Goal: Task Accomplishment & Management: Manage account settings

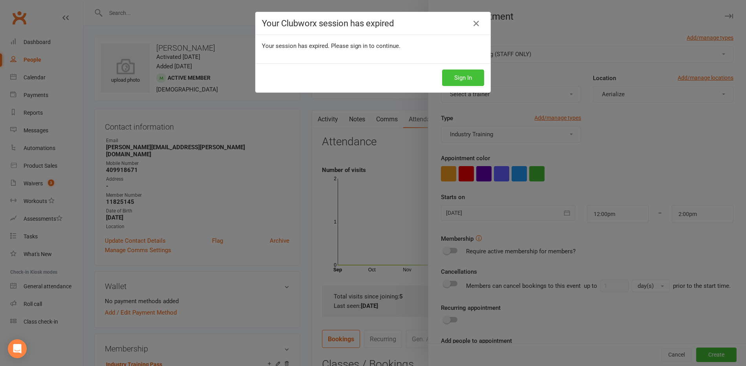
click at [469, 82] on button "Sign In" at bounding box center [463, 78] width 42 height 16
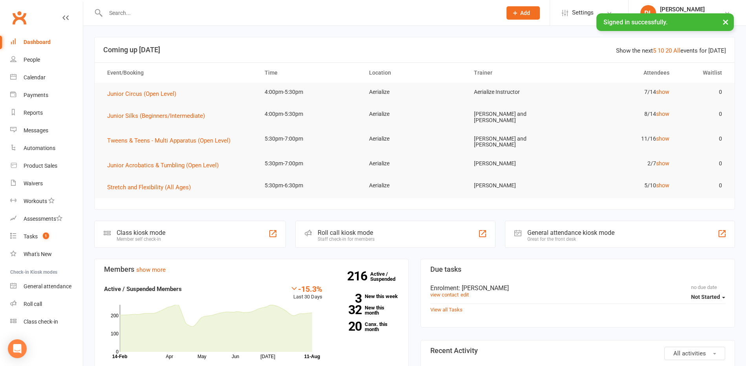
click at [148, 12] on input "text" at bounding box center [299, 12] width 393 height 11
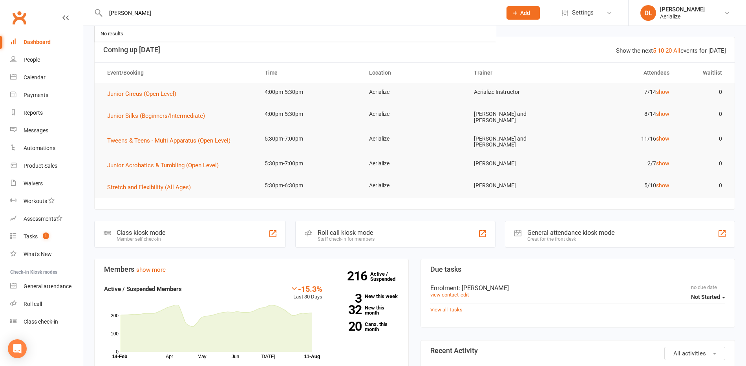
type input "[PERSON_NAME]"
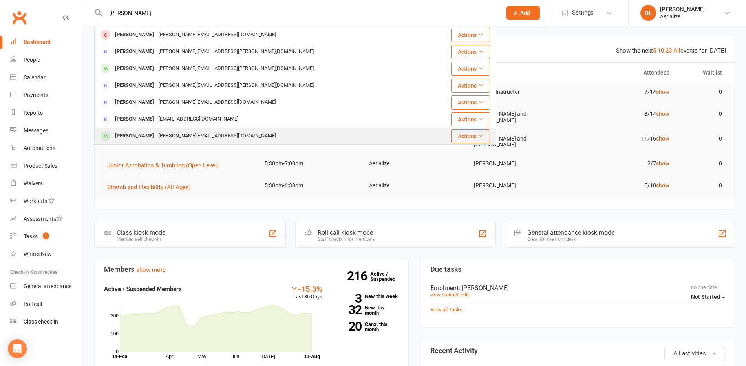
click at [185, 136] on div "[PERSON_NAME][EMAIL_ADDRESS][DOMAIN_NAME]" at bounding box center [217, 135] width 122 height 11
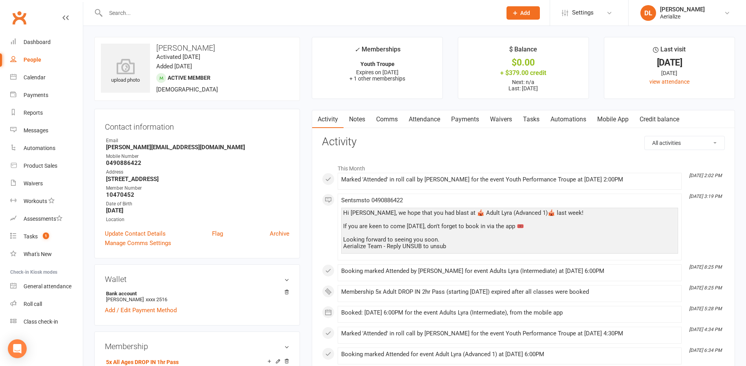
click at [124, 11] on input "text" at bounding box center [299, 12] width 393 height 11
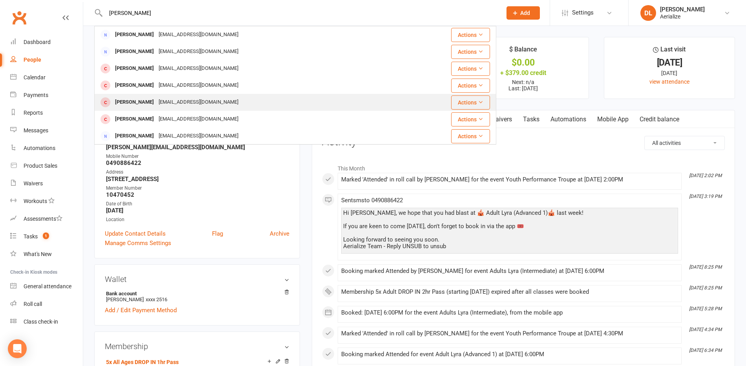
type input "norman"
click at [147, 102] on div "Rebekah Norman" at bounding box center [135, 102] width 44 height 11
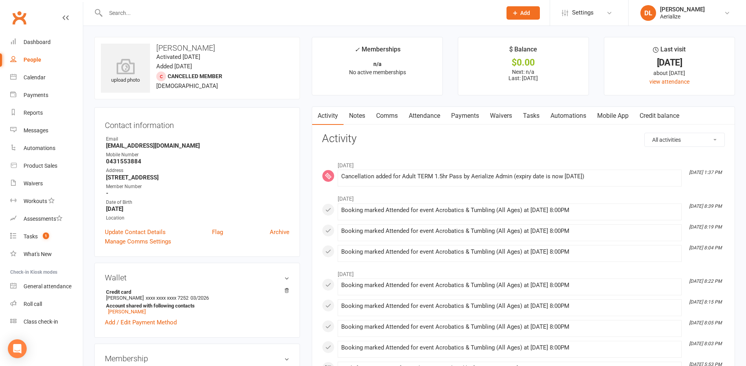
click at [654, 119] on link "Credit balance" at bounding box center [659, 116] width 51 height 18
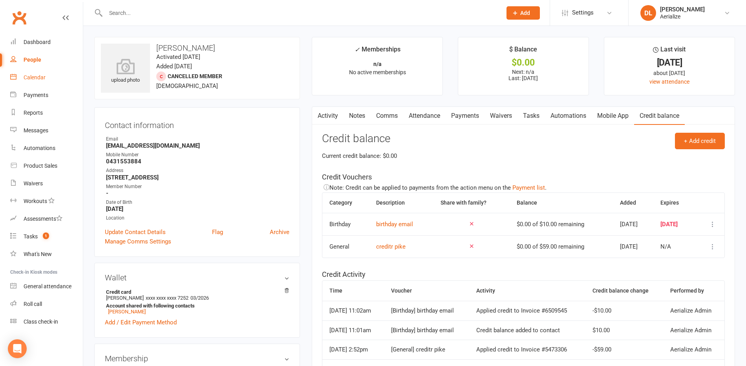
click at [33, 79] on div "Calendar" at bounding box center [35, 77] width 22 height 6
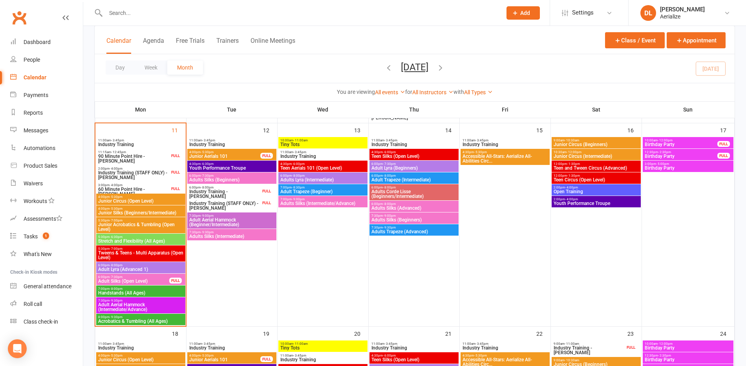
scroll to position [467, 0]
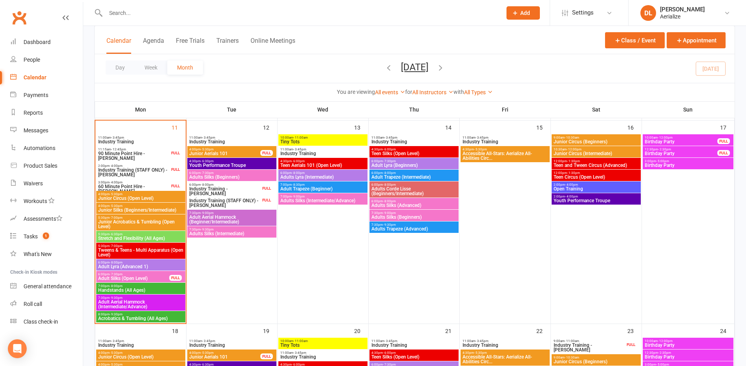
click at [134, 317] on span "Acrobatics & Tumbling (All Ages)" at bounding box center [141, 318] width 86 height 5
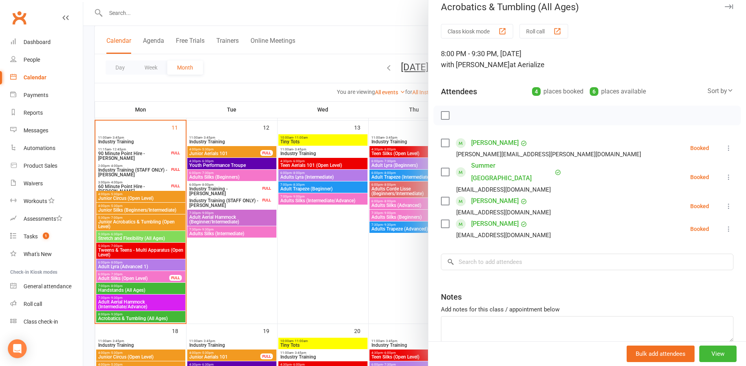
scroll to position [0, 0]
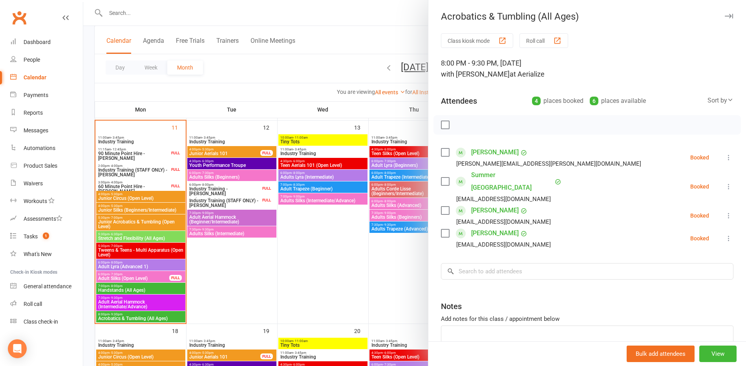
click at [148, 304] on div at bounding box center [414, 183] width 663 height 366
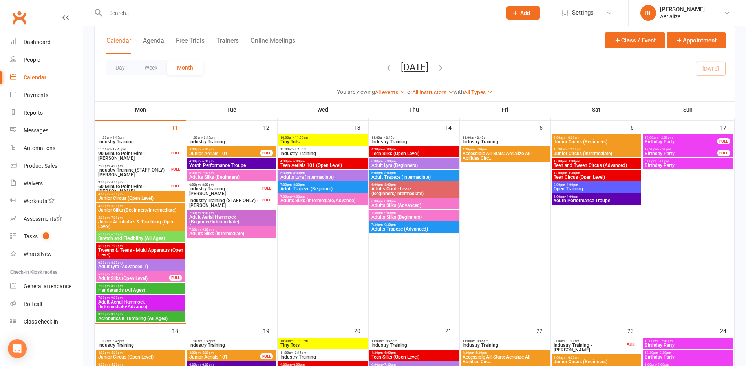
click at [148, 304] on span "Adult Aerial Hammock (Intermediate/Advance)" at bounding box center [141, 304] width 86 height 9
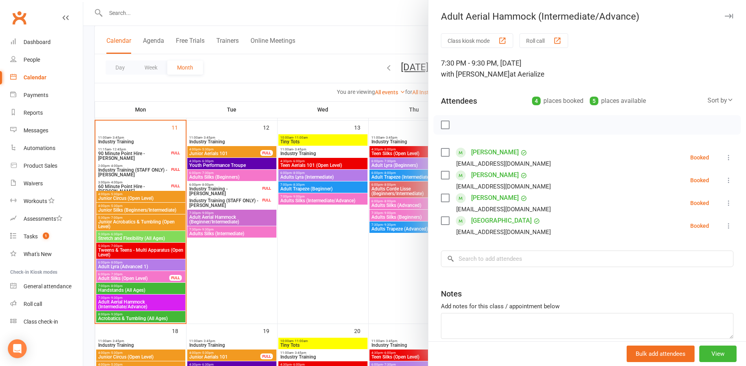
click at [130, 9] on div at bounding box center [414, 183] width 663 height 366
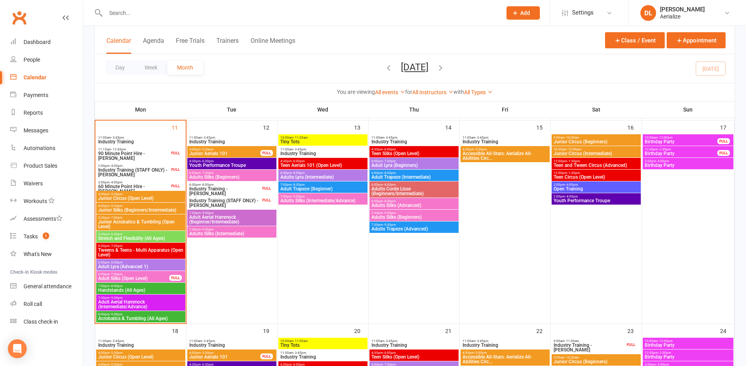
click at [130, 12] on input "text" at bounding box center [299, 12] width 393 height 11
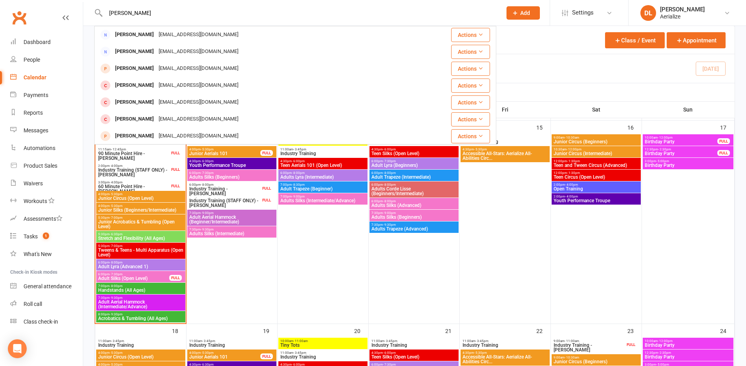
type input "norman"
click at [146, 83] on div "Rachel Norman" at bounding box center [135, 85] width 44 height 11
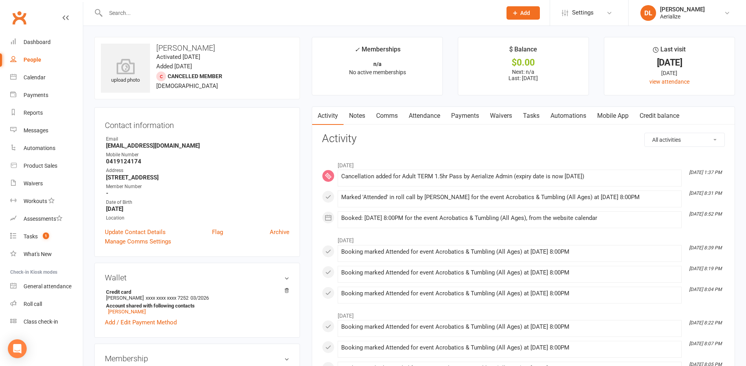
click at [470, 117] on link "Payments" at bounding box center [465, 116] width 39 height 18
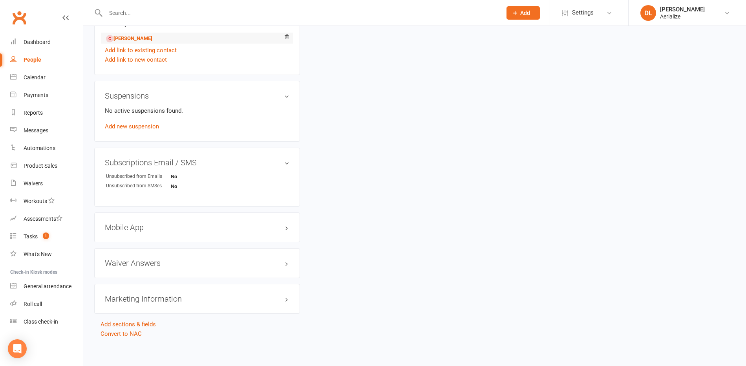
scroll to position [421, 0]
click at [220, 256] on h3 "Waiver Answers edit" at bounding box center [197, 260] width 185 height 9
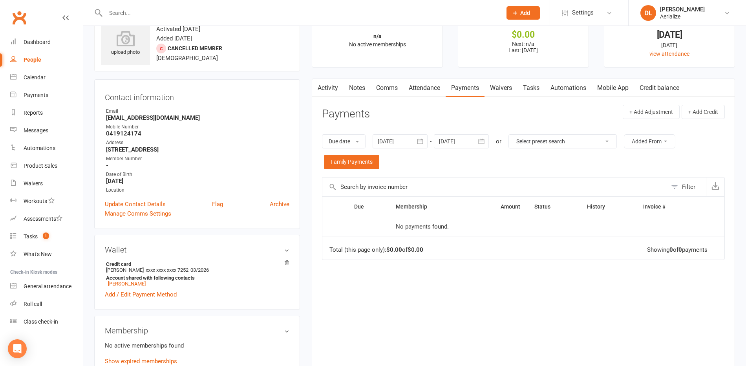
scroll to position [0, 0]
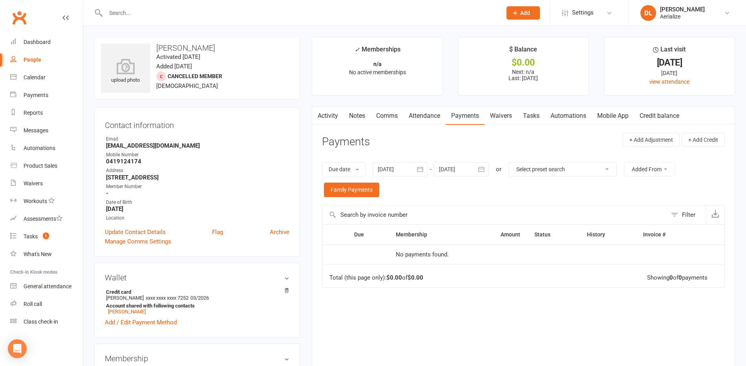
drag, startPoint x: 500, startPoint y: 115, endPoint x: 497, endPoint y: 121, distance: 6.7
click at [500, 115] on link "Waivers" at bounding box center [501, 116] width 33 height 18
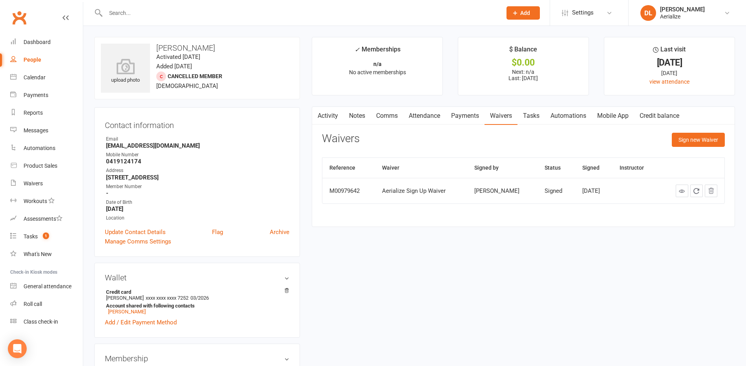
click at [426, 118] on link "Attendance" at bounding box center [424, 116] width 42 height 18
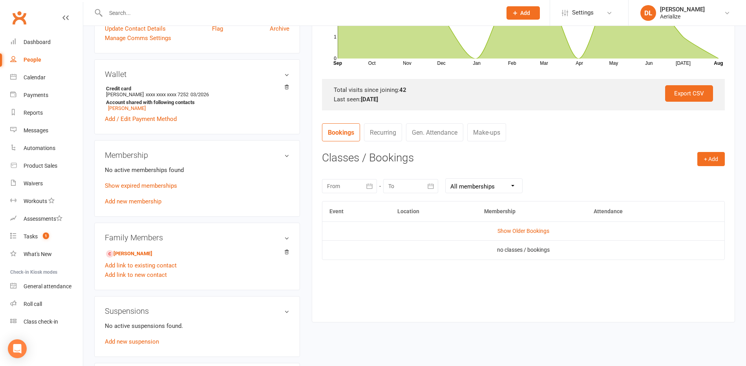
scroll to position [203, 0]
click at [167, 185] on link "Show expired memberships" at bounding box center [141, 186] width 72 height 7
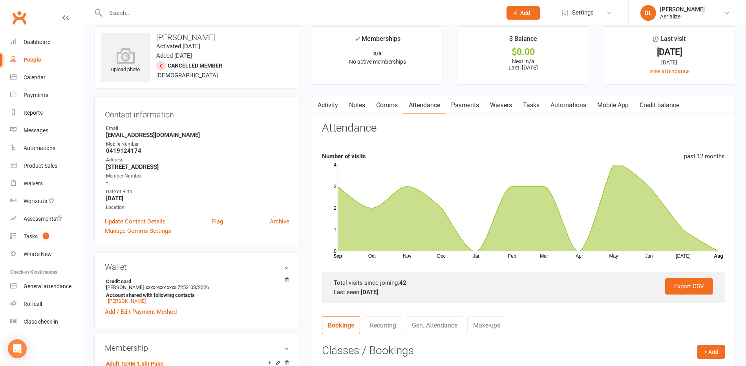
scroll to position [0, 0]
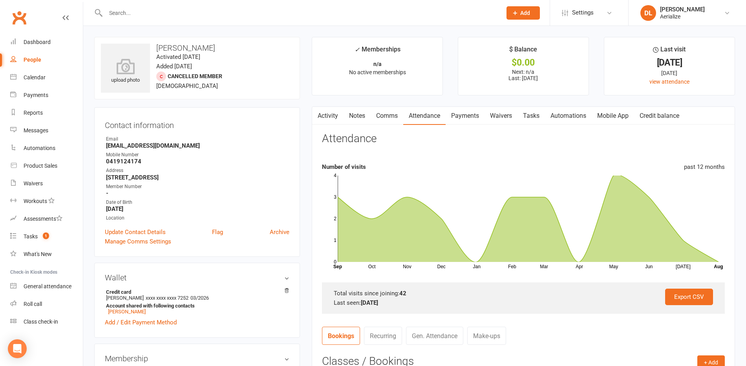
click at [664, 115] on link "Credit balance" at bounding box center [659, 116] width 51 height 18
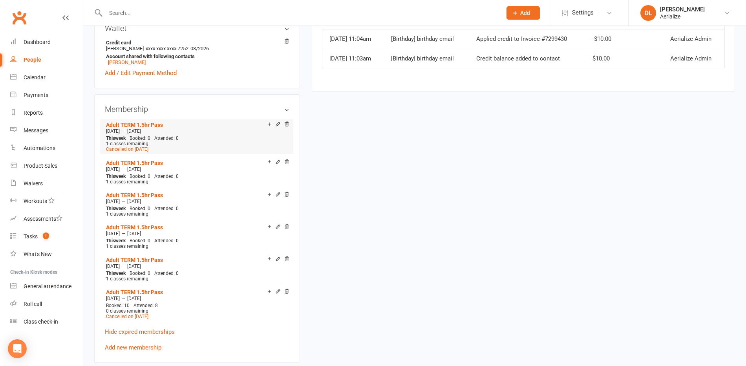
scroll to position [251, 0]
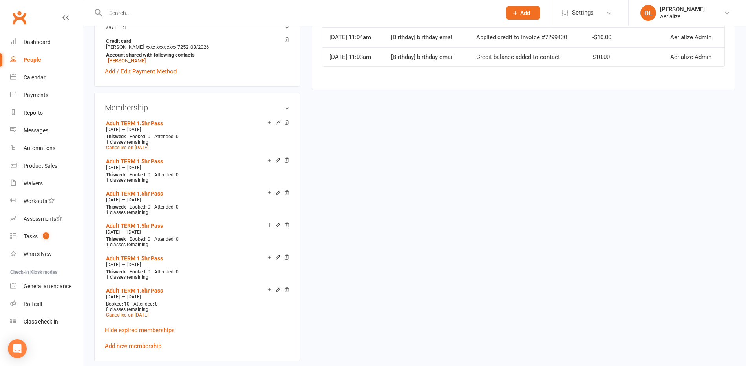
click at [135, 59] on link "Rebekah Norman" at bounding box center [127, 61] width 38 height 6
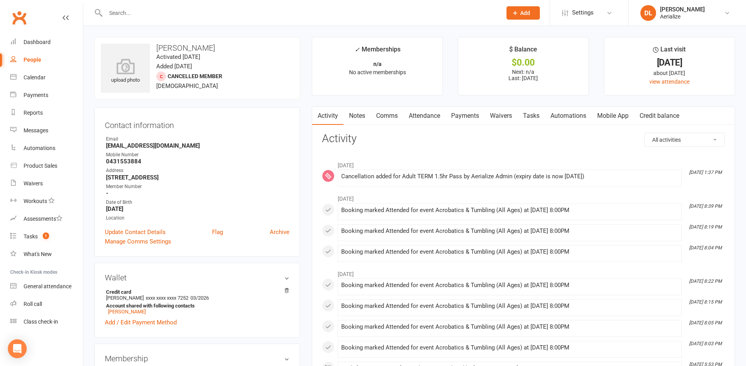
drag, startPoint x: 509, startPoint y: 113, endPoint x: 504, endPoint y: 114, distance: 5.7
click at [509, 113] on link "Waivers" at bounding box center [501, 116] width 33 height 18
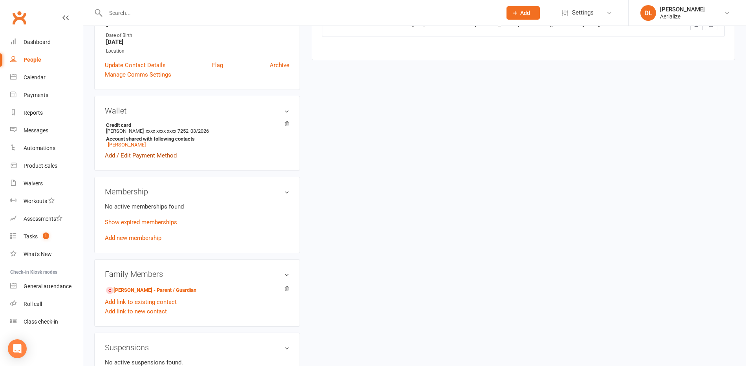
scroll to position [170, 0]
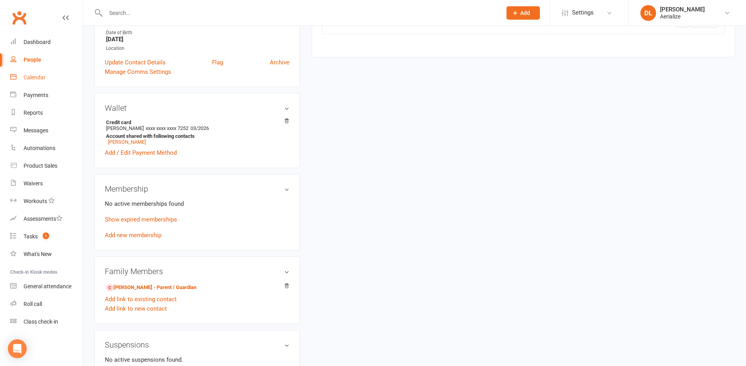
click at [41, 78] on div "Calendar" at bounding box center [35, 77] width 22 height 6
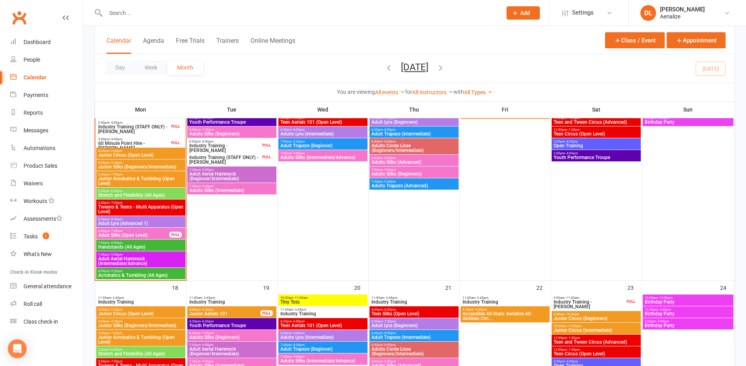
scroll to position [512, 0]
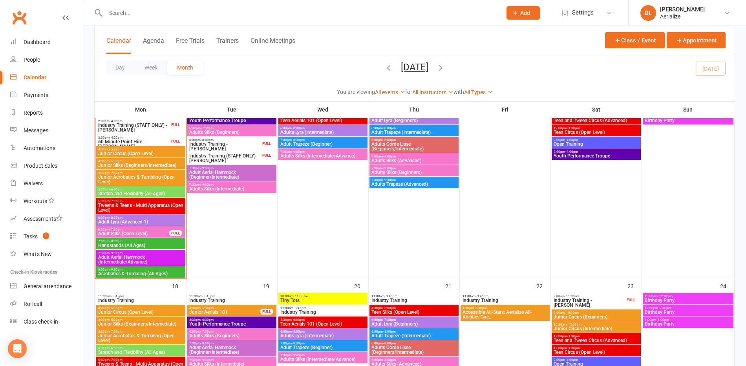
click at [121, 272] on span "Acrobatics & Tumbling (All Ages)" at bounding box center [141, 273] width 86 height 5
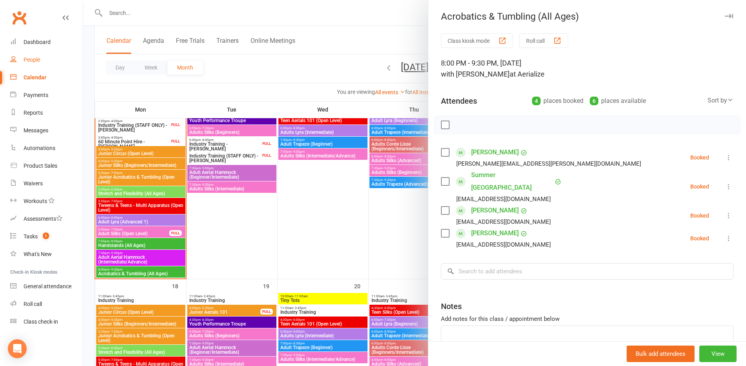
click at [31, 61] on div "People" at bounding box center [32, 60] width 16 height 6
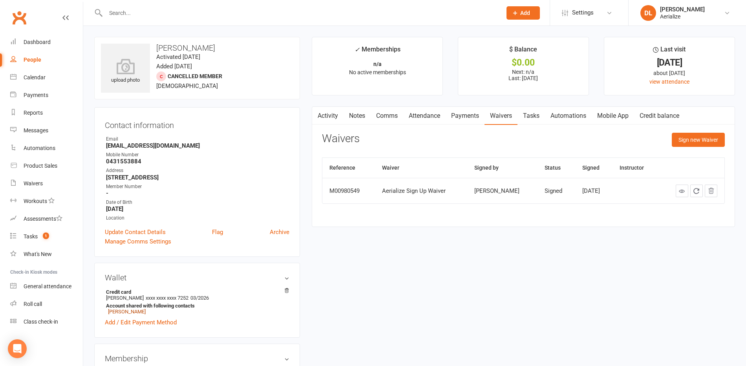
click at [131, 312] on link "Rachel Norman" at bounding box center [127, 312] width 38 height 6
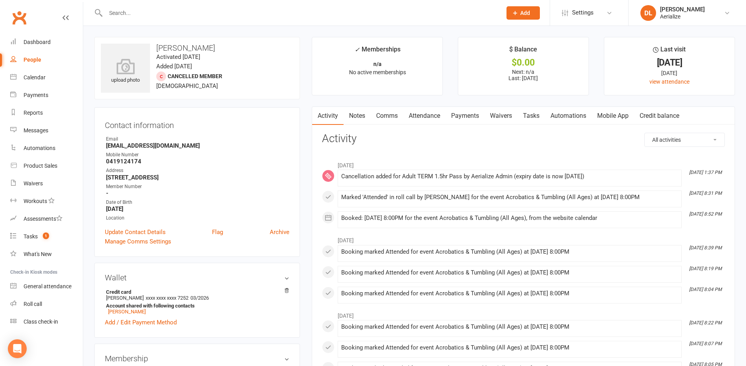
click at [619, 117] on link "Mobile App" at bounding box center [613, 116] width 42 height 18
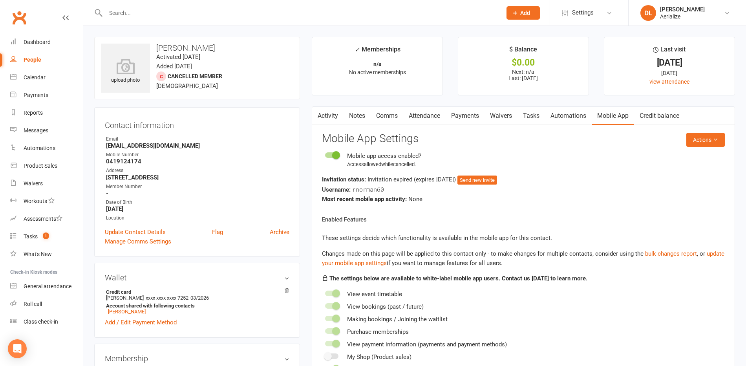
click at [387, 115] on link "Comms" at bounding box center [387, 116] width 33 height 18
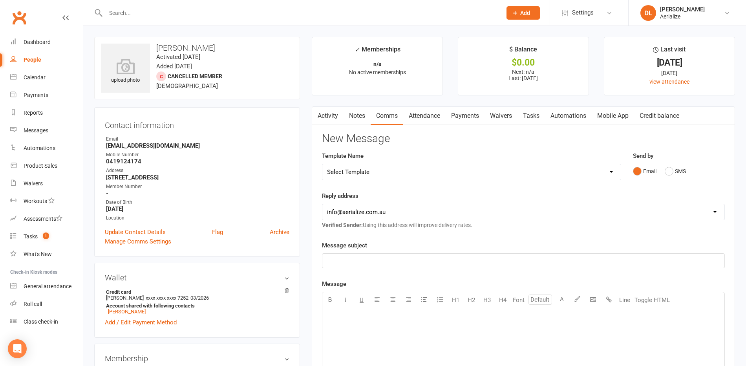
click at [394, 213] on select "hello@clubworx.com info@aerialize.com.au info@joshcroall.com manager@aerialize.…" at bounding box center [523, 212] width 402 height 16
select select "3"
click at [362, 173] on select "Select Template [Email] Aerialize Waiver Request_ADULT [SMS] Aerialize Waiver R…" at bounding box center [471, 172] width 299 height 16
click at [668, 170] on button "SMS" at bounding box center [675, 171] width 21 height 15
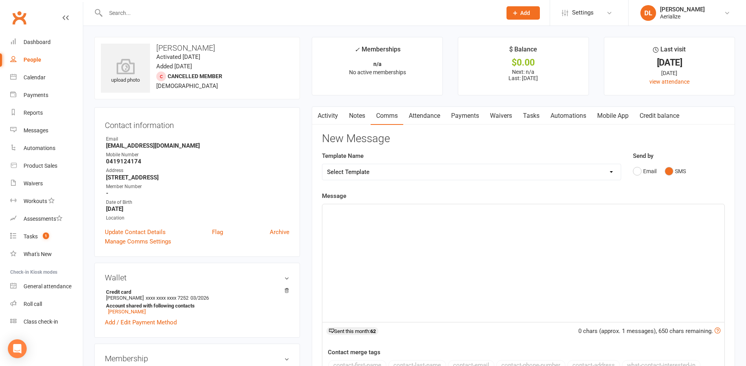
click at [360, 176] on select "Select Template [Email] Aerialize Waiver Request_ADULT [SMS] Aerialize Waiver R…" at bounding box center [471, 172] width 299 height 16
click at [405, 224] on div "﻿" at bounding box center [523, 263] width 402 height 118
click at [425, 117] on link "Attendance" at bounding box center [424, 116] width 42 height 18
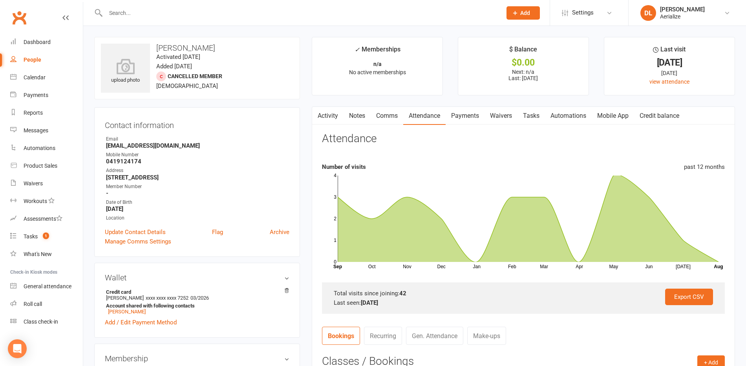
click at [386, 114] on link "Comms" at bounding box center [387, 116] width 33 height 18
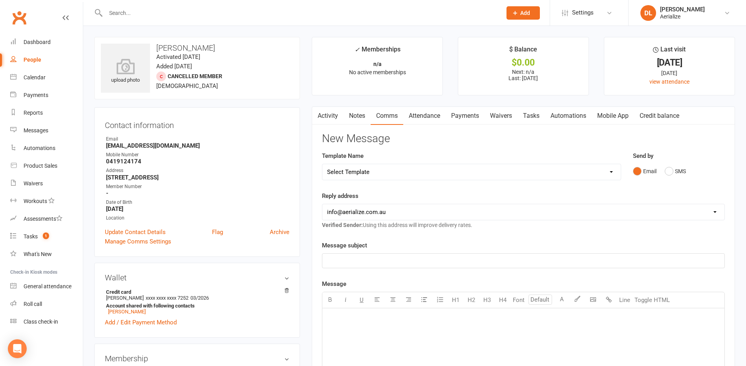
click at [360, 119] on link "Notes" at bounding box center [357, 116] width 27 height 18
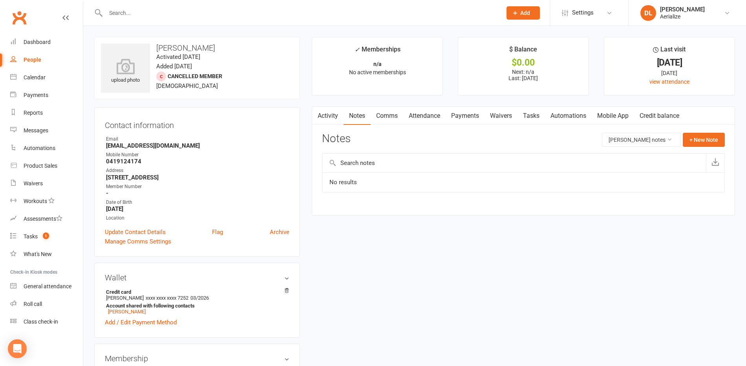
click at [433, 115] on link "Attendance" at bounding box center [424, 116] width 42 height 18
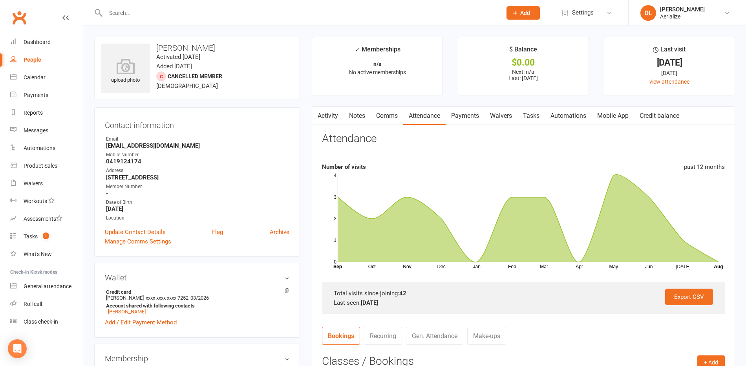
drag, startPoint x: 465, startPoint y: 116, endPoint x: 464, endPoint y: 125, distance: 9.5
click at [465, 116] on link "Payments" at bounding box center [465, 116] width 39 height 18
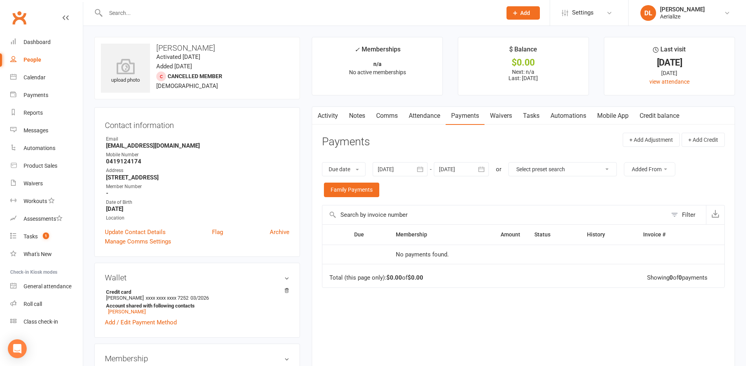
click at [391, 119] on link "Comms" at bounding box center [387, 116] width 33 height 18
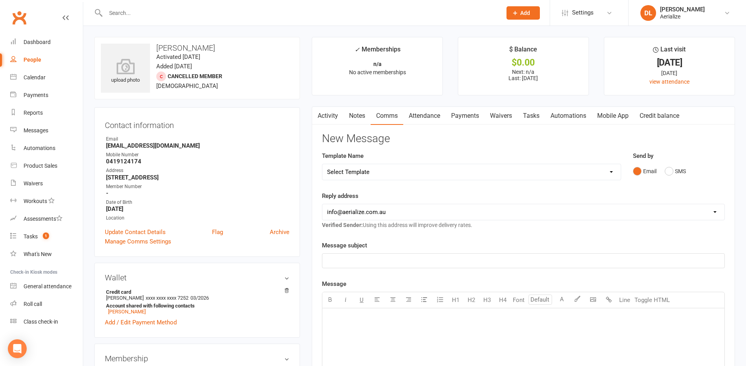
click at [424, 116] on link "Attendance" at bounding box center [424, 116] width 42 height 18
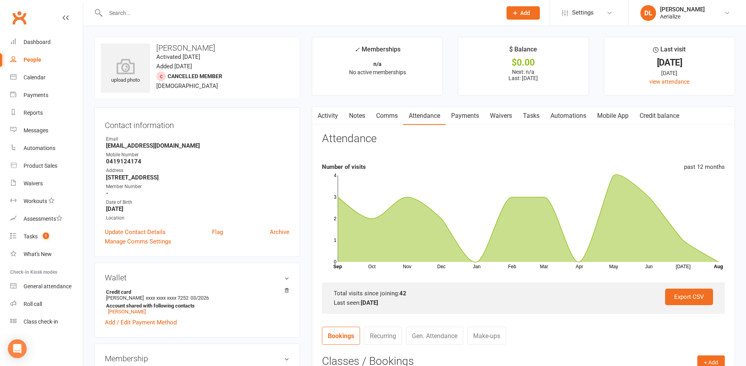
click at [469, 115] on link "Payments" at bounding box center [465, 116] width 39 height 18
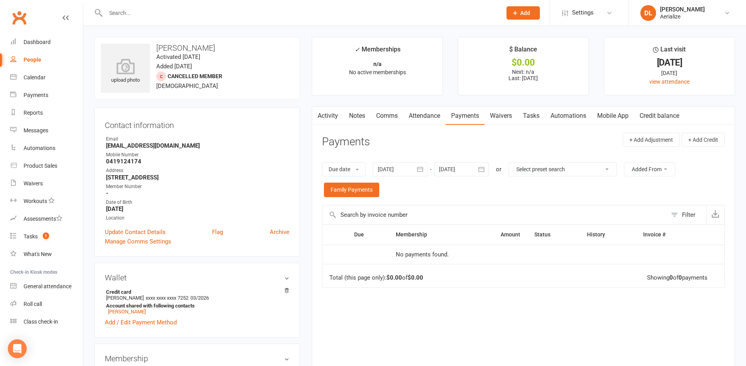
drag, startPoint x: 509, startPoint y: 114, endPoint x: 477, endPoint y: 123, distance: 33.1
click at [509, 114] on link "Waivers" at bounding box center [501, 116] width 33 height 18
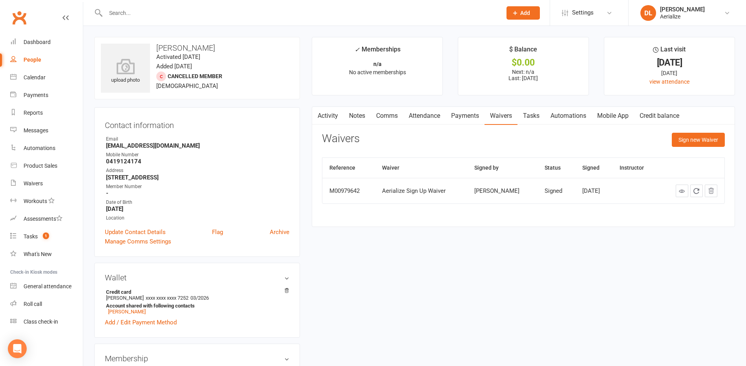
click at [333, 118] on link "Activity" at bounding box center [327, 116] width 31 height 18
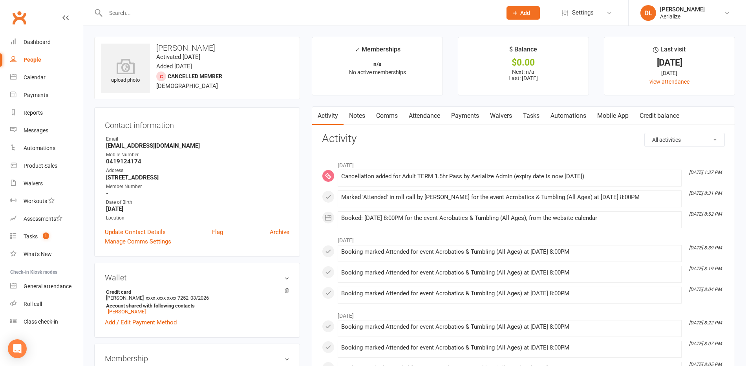
click at [475, 114] on link "Payments" at bounding box center [465, 116] width 39 height 18
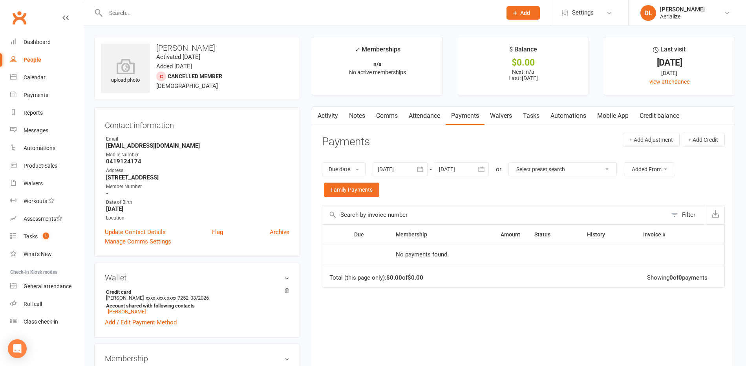
click at [403, 171] on div at bounding box center [400, 169] width 55 height 14
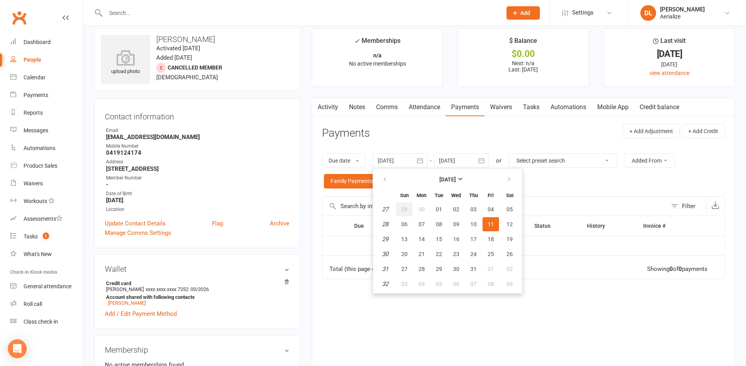
scroll to position [9, 0]
click at [407, 225] on span "06" at bounding box center [404, 223] width 6 height 6
type input "06 Jul 2025"
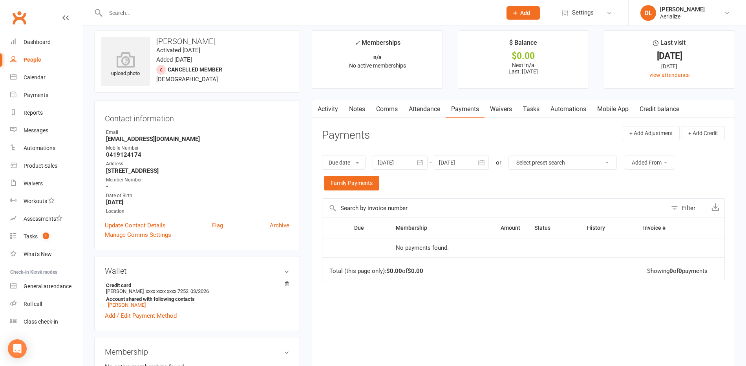
scroll to position [0, 0]
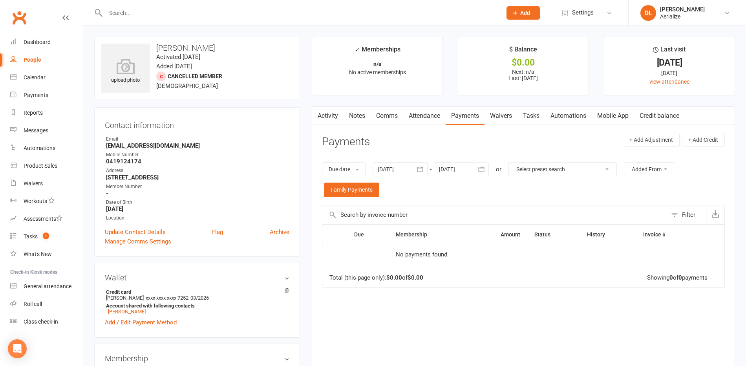
drag, startPoint x: 336, startPoint y: 117, endPoint x: 342, endPoint y: 116, distance: 5.9
click at [336, 117] on link "Activity" at bounding box center [327, 116] width 31 height 18
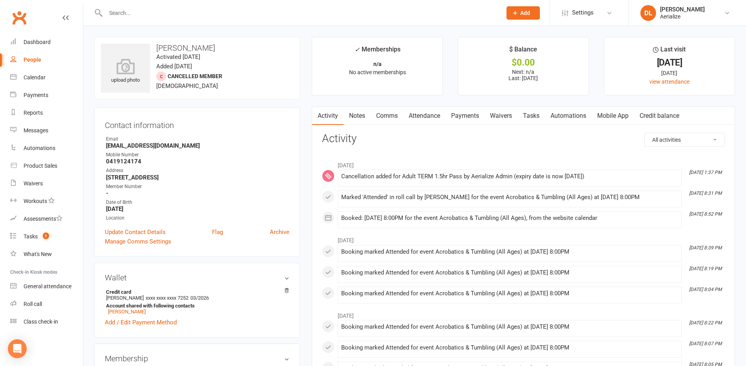
click at [360, 116] on link "Notes" at bounding box center [357, 116] width 27 height 18
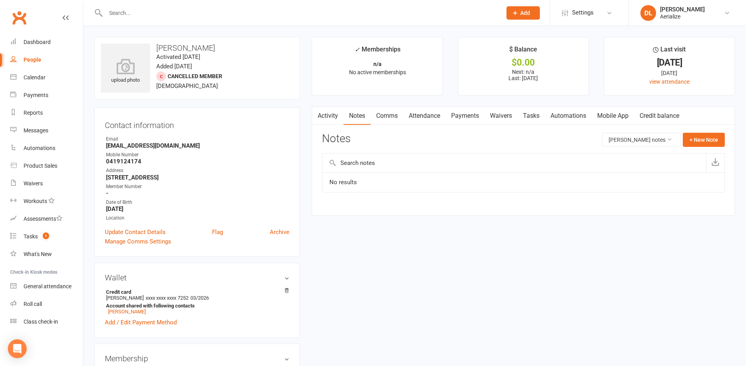
drag, startPoint x: 388, startPoint y: 117, endPoint x: 405, endPoint y: 117, distance: 16.9
click at [390, 117] on link "Comms" at bounding box center [387, 116] width 33 height 18
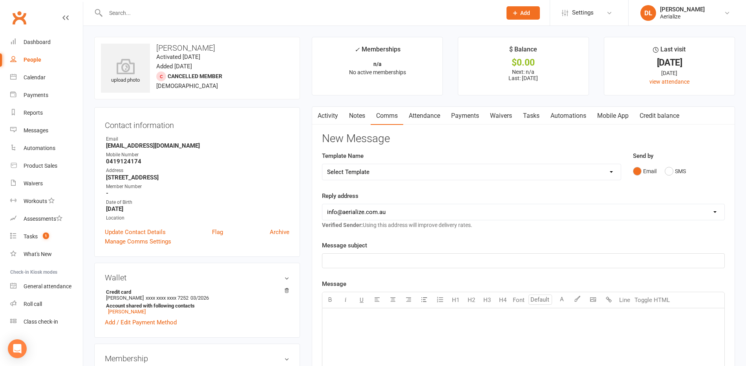
drag, startPoint x: 436, startPoint y: 118, endPoint x: 460, endPoint y: 116, distance: 24.0
click at [436, 118] on link "Attendance" at bounding box center [424, 116] width 42 height 18
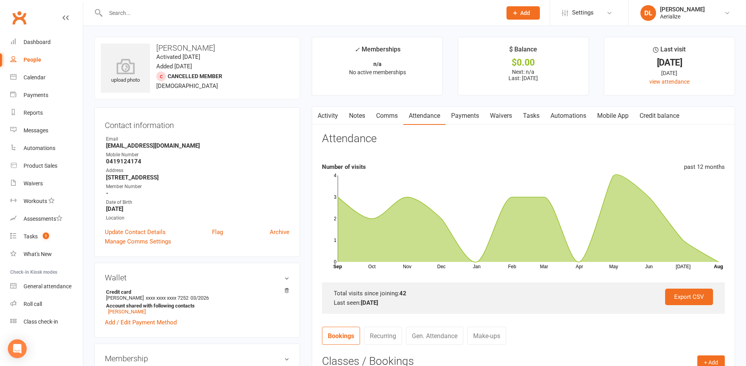
click at [477, 117] on link "Payments" at bounding box center [465, 116] width 39 height 18
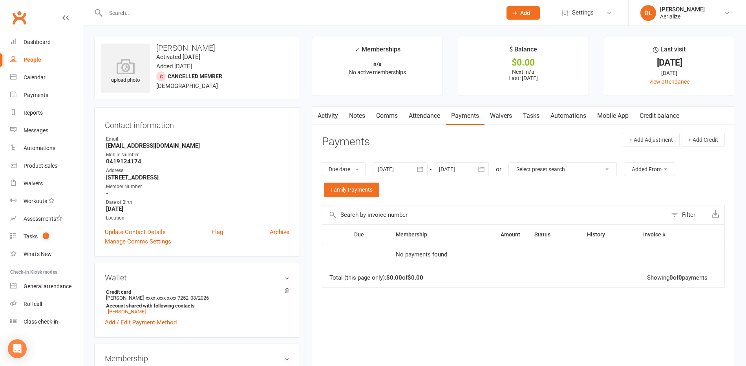
click at [511, 116] on link "Waivers" at bounding box center [501, 116] width 33 height 18
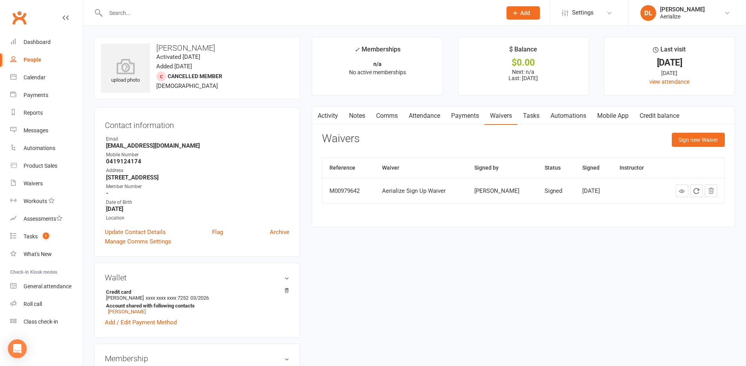
click at [540, 115] on link "Tasks" at bounding box center [531, 116] width 27 height 18
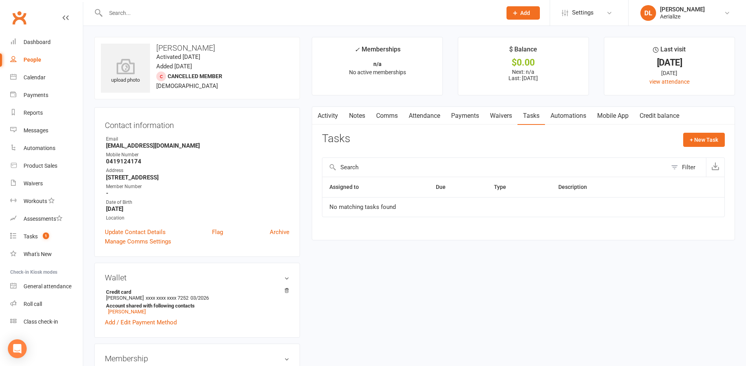
click at [565, 115] on link "Automations" at bounding box center [568, 116] width 47 height 18
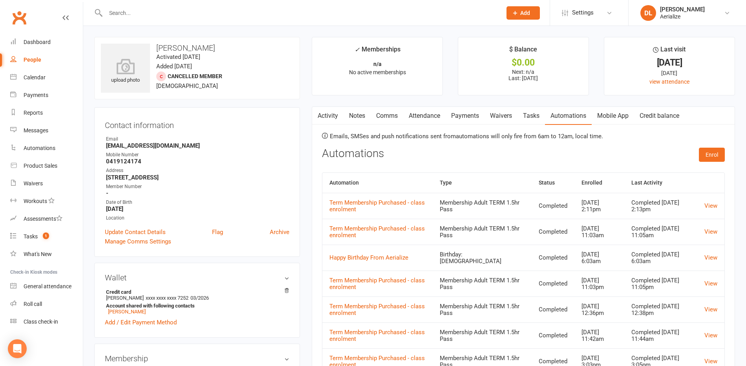
click at [607, 116] on link "Mobile App" at bounding box center [613, 116] width 42 height 18
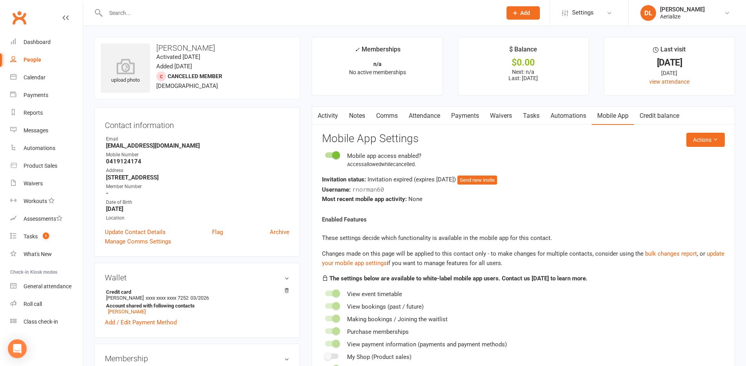
click at [651, 115] on link "Credit balance" at bounding box center [659, 116] width 51 height 18
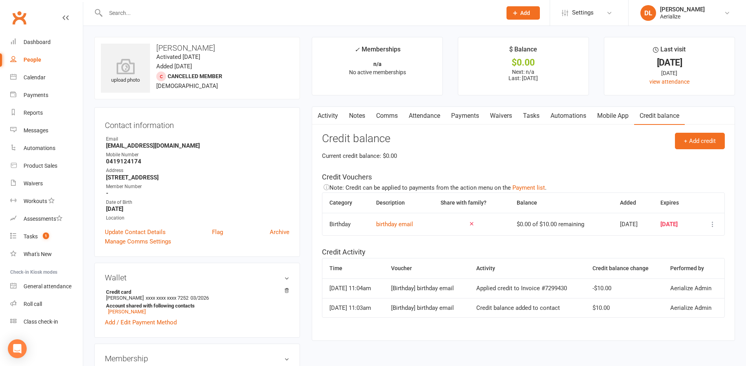
click at [622, 117] on link "Mobile App" at bounding box center [613, 116] width 42 height 18
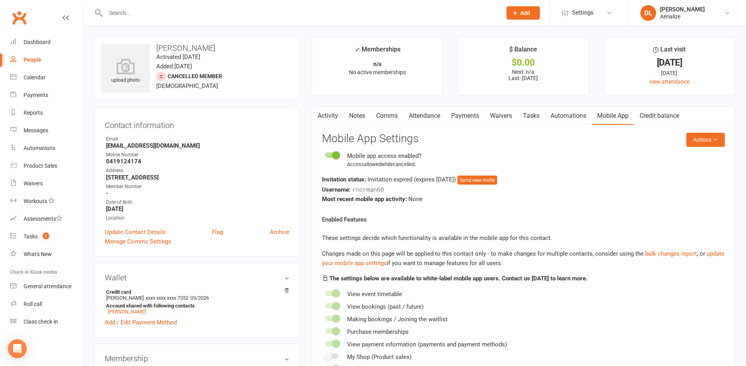
drag, startPoint x: 324, startPoint y: 118, endPoint x: 339, endPoint y: 123, distance: 16.1
click at [324, 118] on link "Activity" at bounding box center [327, 116] width 31 height 18
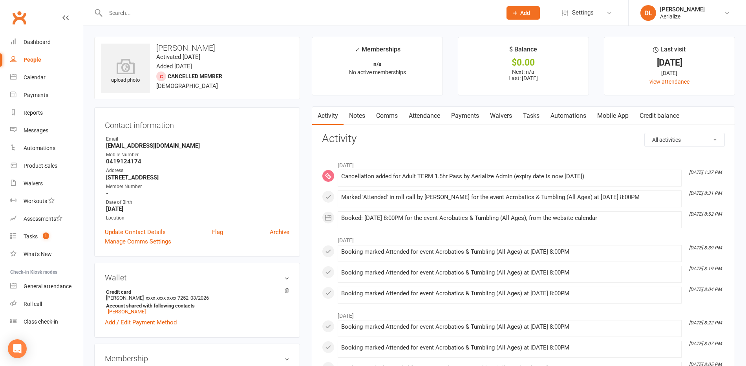
click at [164, 15] on input "text" at bounding box center [299, 12] width 393 height 11
type input "laura"
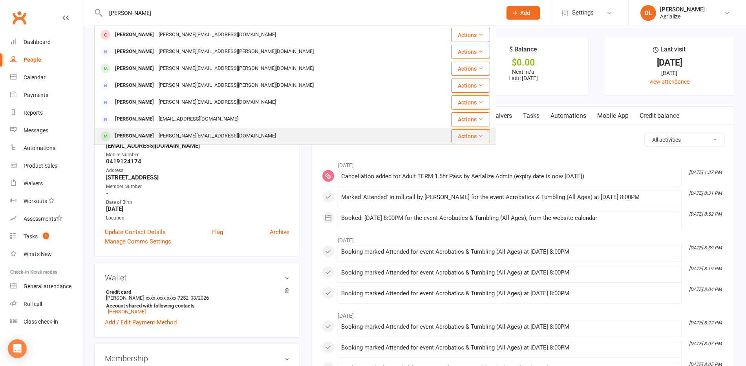
click at [156, 132] on div "laura.scrivener11@gmail.com" at bounding box center [217, 135] width 122 height 11
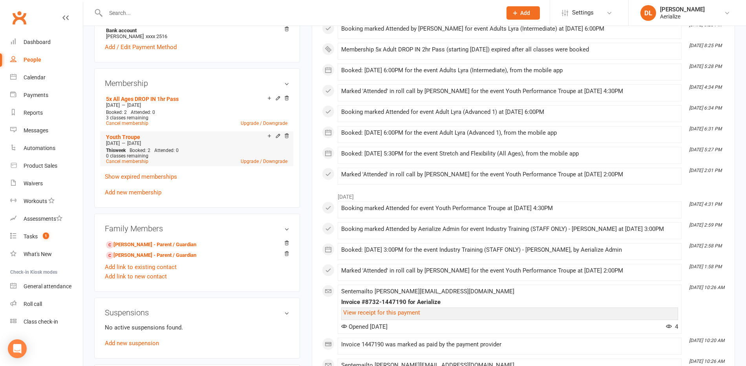
scroll to position [255, 0]
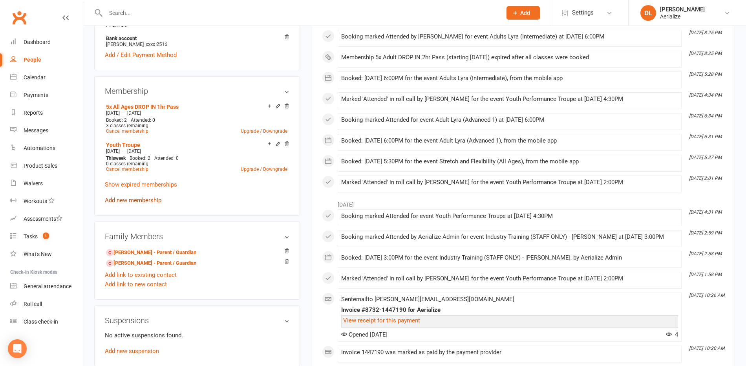
click at [139, 200] on link "Add new membership" at bounding box center [133, 200] width 57 height 7
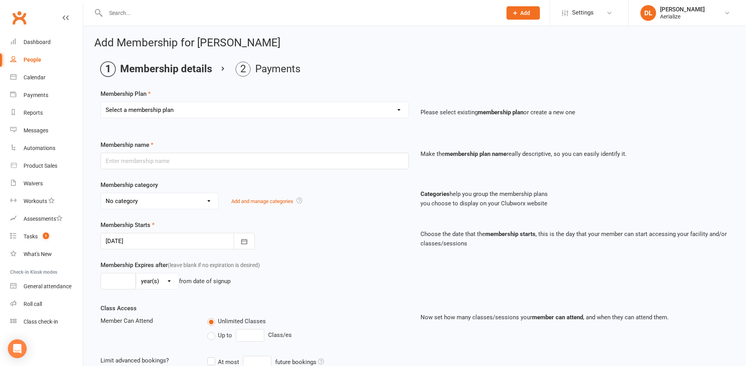
click at [209, 107] on select "Select a membership plan Create new Membership Plan Tiny Tots DROP IN Tiny Tots…" at bounding box center [255, 110] width 308 height 16
select select "11"
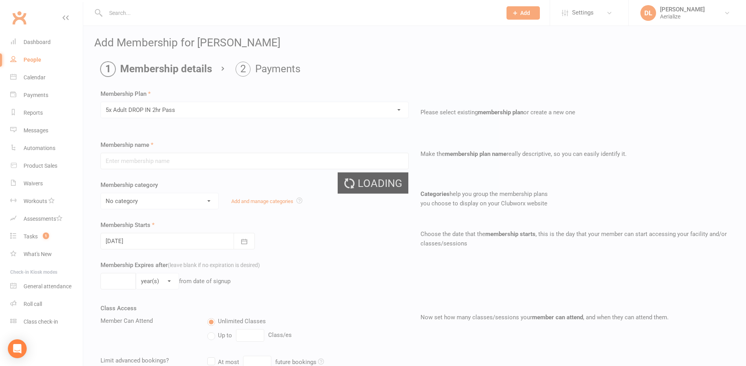
type input "5x Adult DROP IN 2hr Pass"
select select "4"
type input "3"
select select "2"
type input "5"
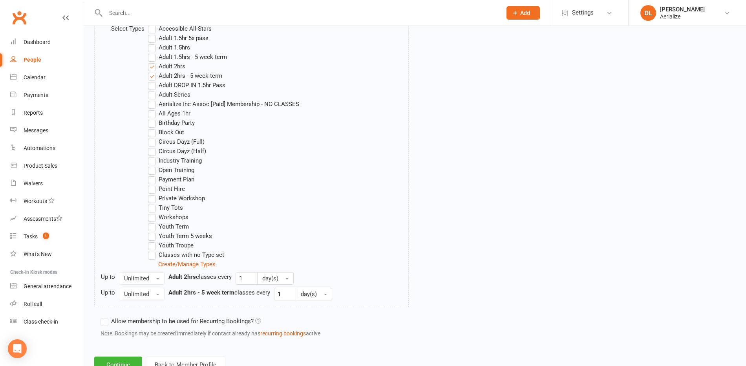
scroll to position [444, 0]
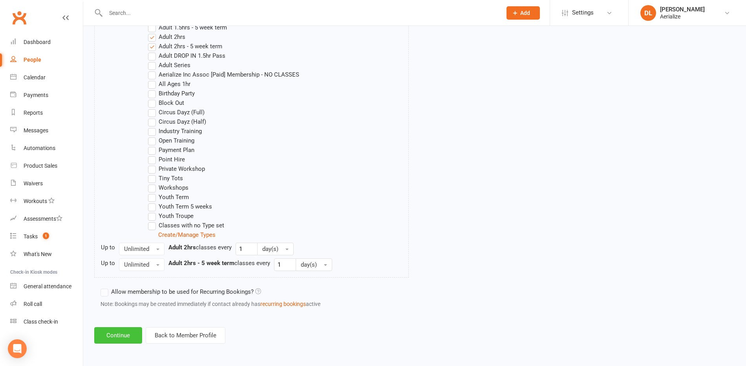
click at [119, 335] on button "Continue" at bounding box center [118, 335] width 48 height 16
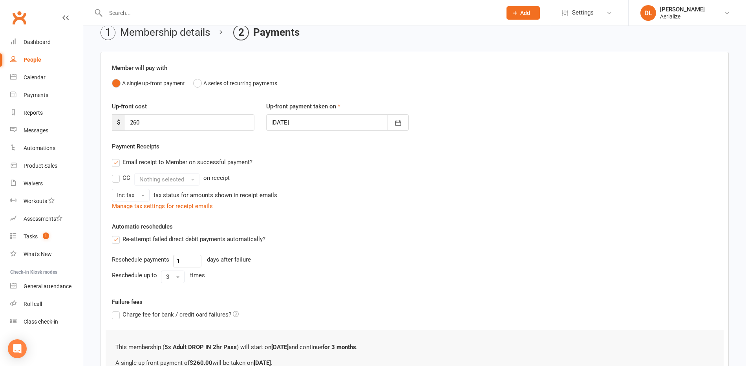
scroll to position [125, 0]
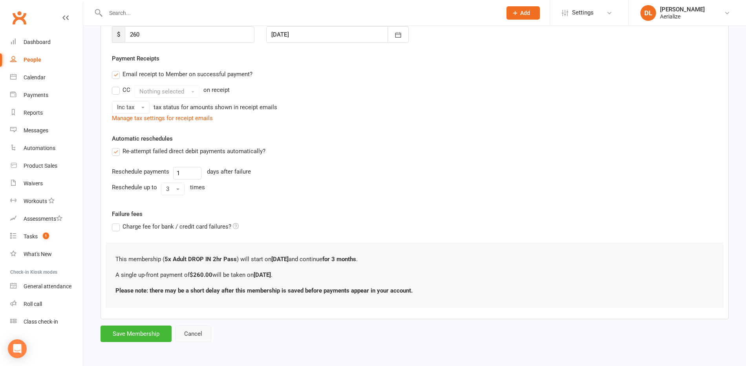
drag, startPoint x: 198, startPoint y: 339, endPoint x: 192, endPoint y: 344, distance: 8.1
click at [198, 339] on button "Cancel" at bounding box center [193, 334] width 36 height 16
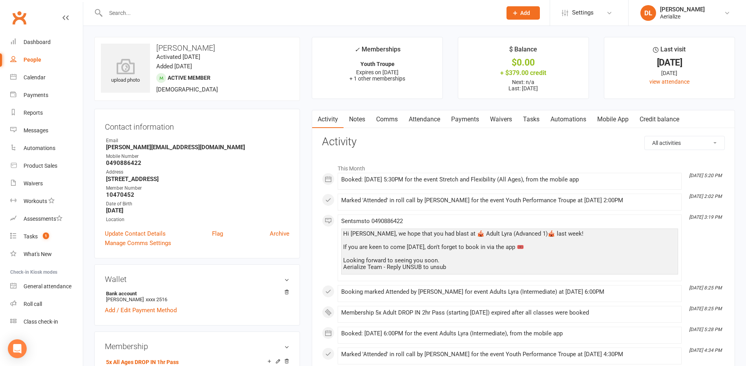
click at [468, 120] on link "Payments" at bounding box center [465, 119] width 39 height 18
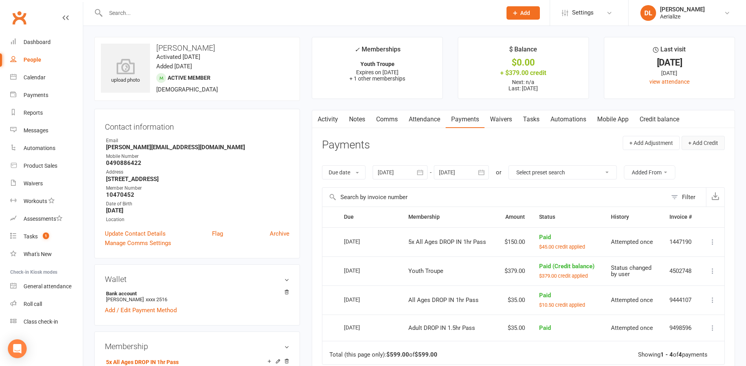
click at [698, 143] on button "+ Add Credit" at bounding box center [703, 143] width 43 height 14
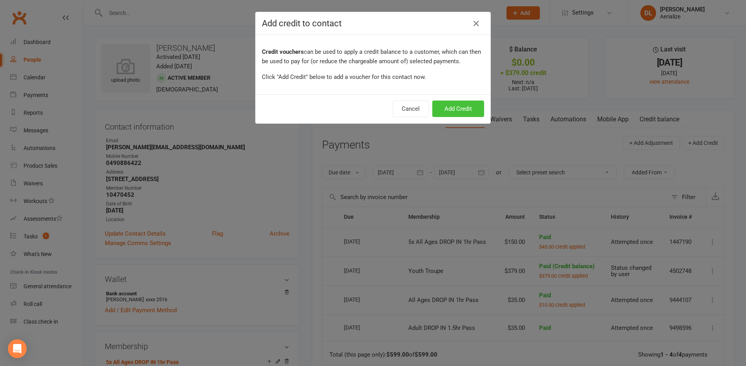
click at [457, 106] on button "Add Credit" at bounding box center [458, 109] width 52 height 16
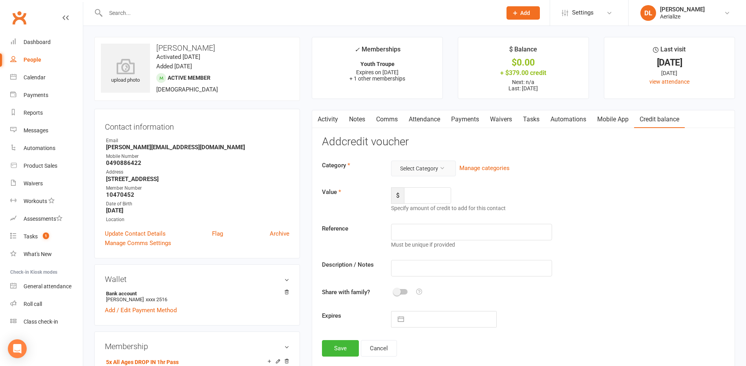
click at [437, 170] on button "Select Category" at bounding box center [423, 169] width 65 height 16
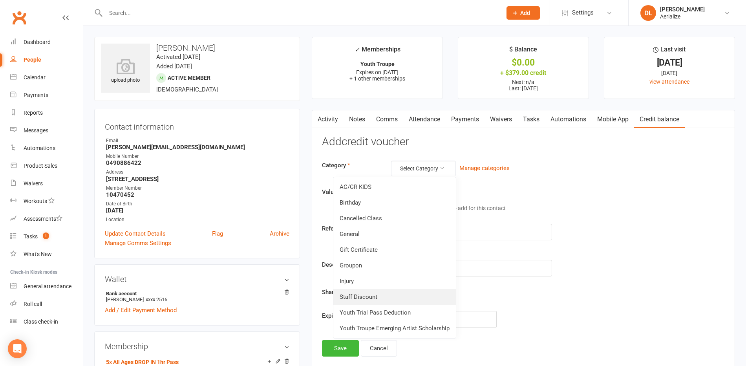
click at [399, 298] on link "Staff Discount" at bounding box center [394, 297] width 123 height 16
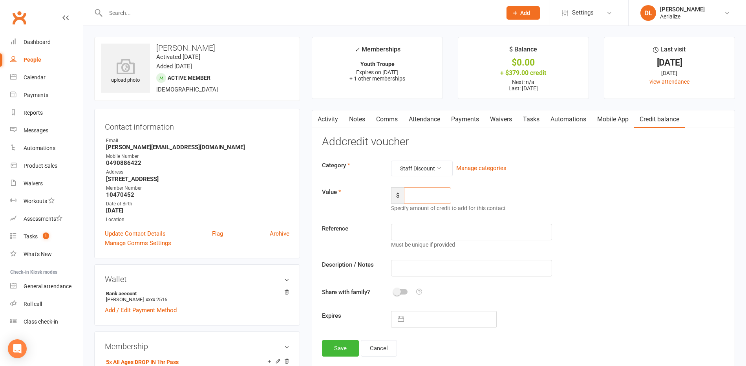
click at [412, 195] on input "number" at bounding box center [427, 195] width 47 height 16
type input "78"
click at [417, 271] on input "text" at bounding box center [471, 268] width 161 height 16
type input "for 2 hour 5 class pass"
click at [426, 315] on input "text" at bounding box center [452, 319] width 88 height 16
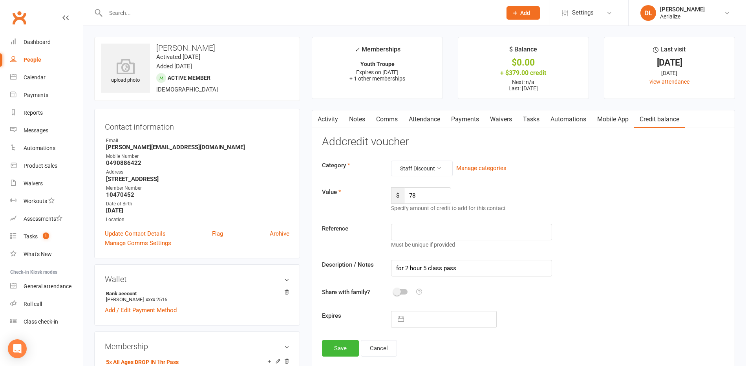
select select "6"
select select "2025"
select select "7"
select select "2025"
select select "8"
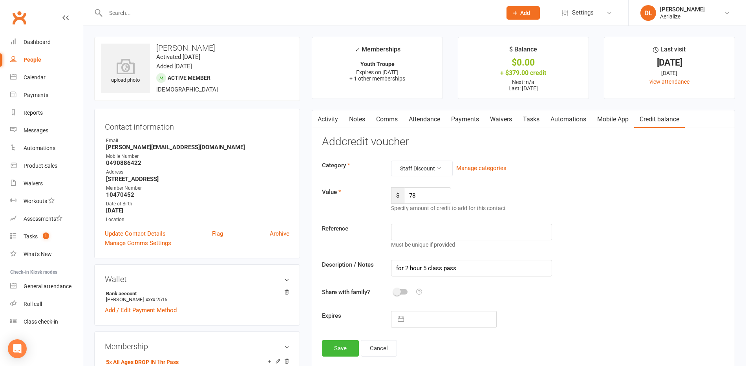
select select "2025"
click at [339, 348] on button "Save" at bounding box center [340, 348] width 37 height 16
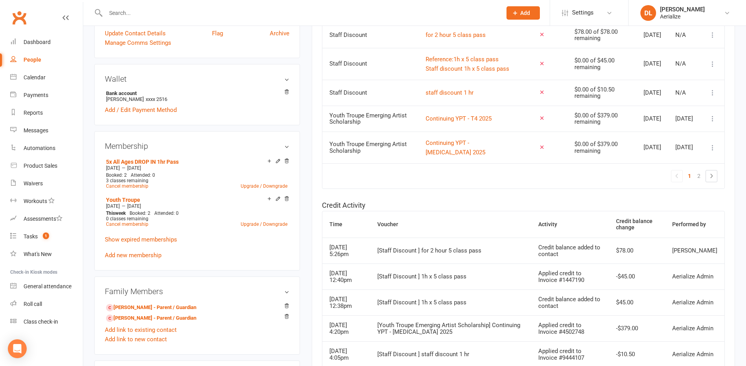
scroll to position [202, 0]
click at [144, 253] on link "Add new membership" at bounding box center [133, 253] width 57 height 7
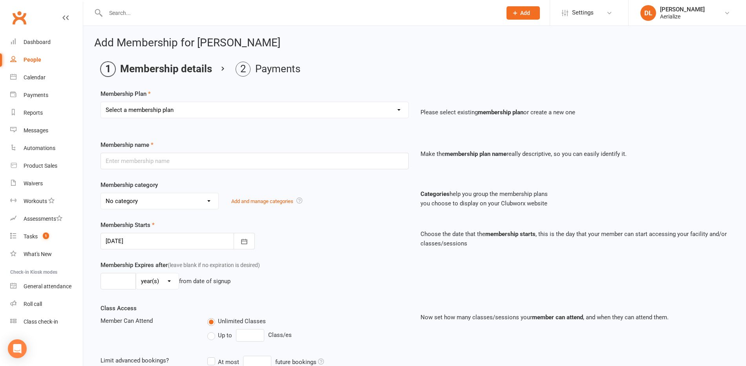
click at [164, 106] on select "Select a membership plan Create new Membership Plan Tiny Tots DROP IN Tiny Tots…" at bounding box center [255, 110] width 308 height 16
select select "11"
type input "5x Adult DROP IN 2hr Pass"
select select "4"
type input "3"
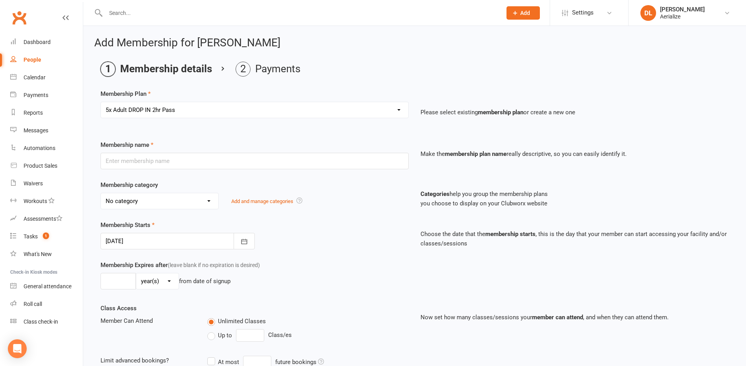
select select "2"
type input "5"
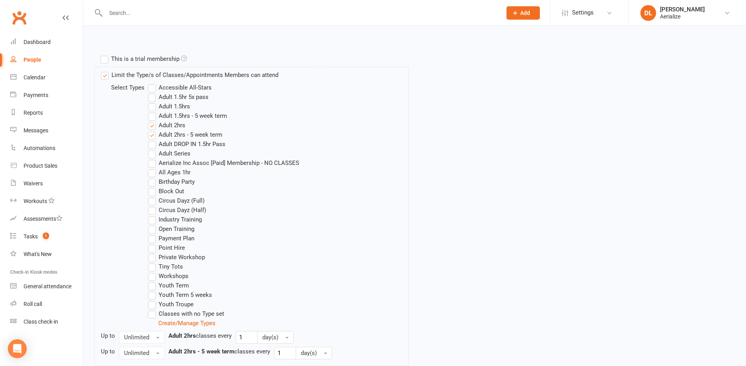
scroll to position [444, 0]
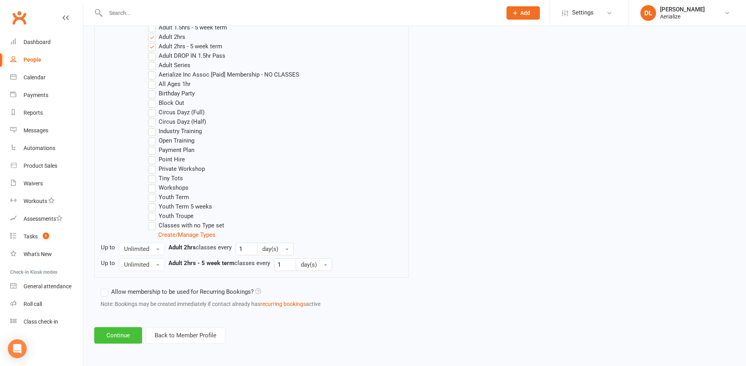
click at [110, 333] on button "Continue" at bounding box center [118, 335] width 48 height 16
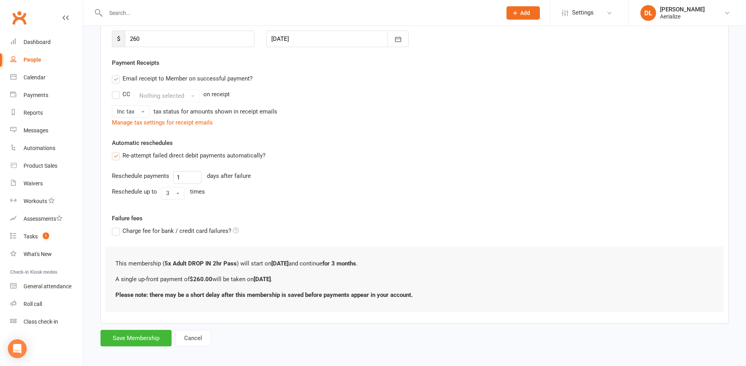
scroll to position [125, 0]
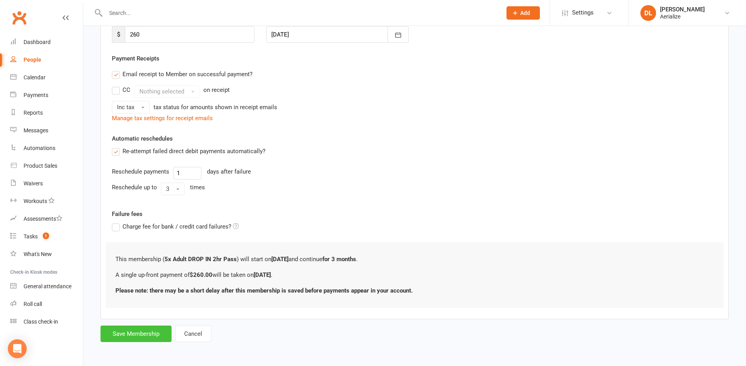
click at [128, 332] on button "Save Membership" at bounding box center [136, 334] width 71 height 16
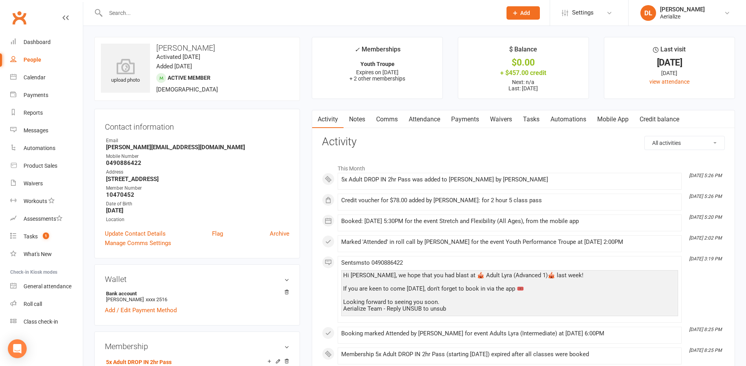
click at [463, 117] on link "Payments" at bounding box center [465, 119] width 39 height 18
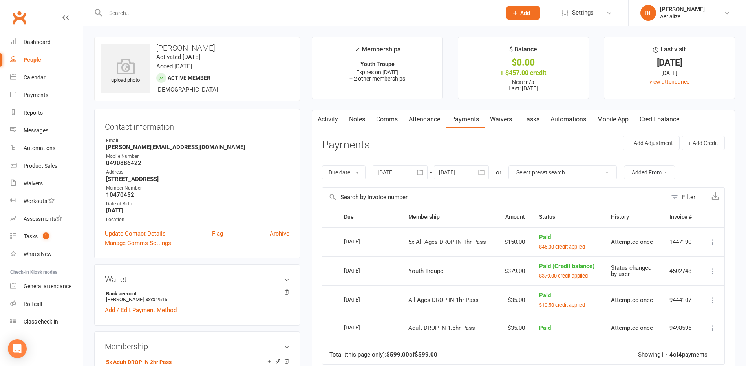
click at [468, 121] on link "Payments" at bounding box center [465, 119] width 39 height 18
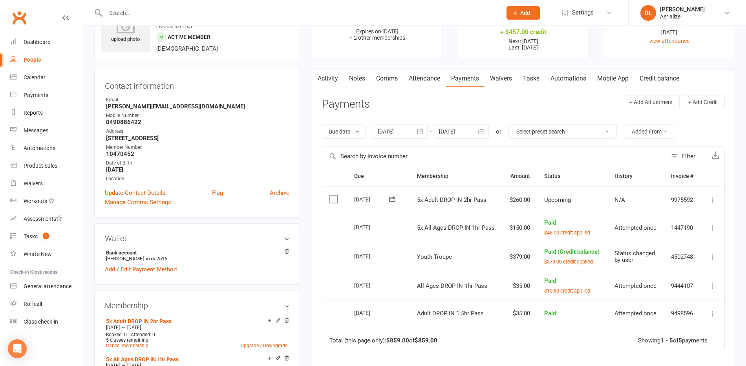
scroll to position [41, 0]
click at [712, 200] on icon at bounding box center [713, 200] width 8 height 8
click at [695, 281] on link "Apply credit" at bounding box center [678, 278] width 78 height 16
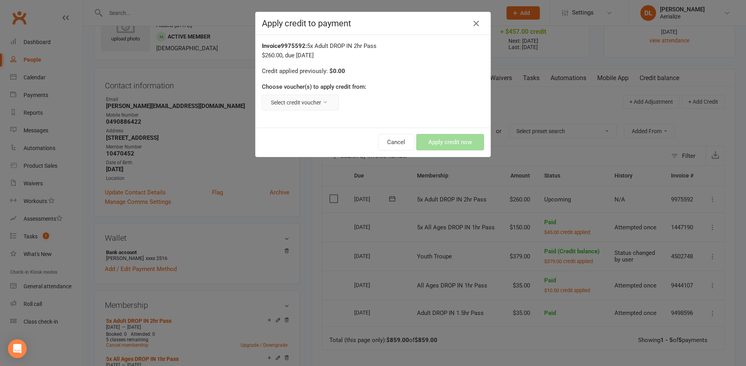
click at [324, 103] on icon at bounding box center [324, 101] width 5 height 5
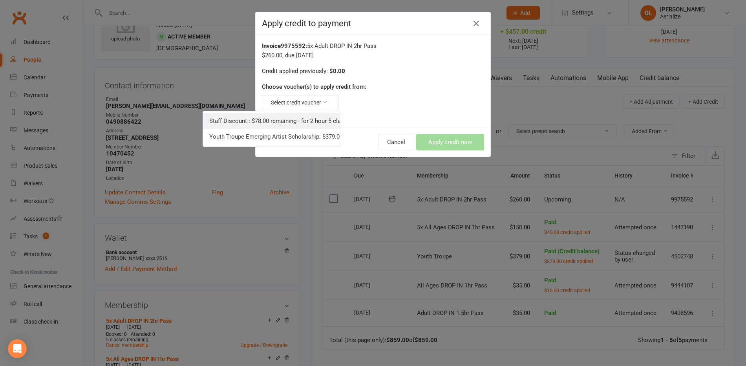
click at [317, 119] on link "Staff Discount : $78.00 remaining - for 2 hour 5 class pass" at bounding box center [271, 121] width 137 height 16
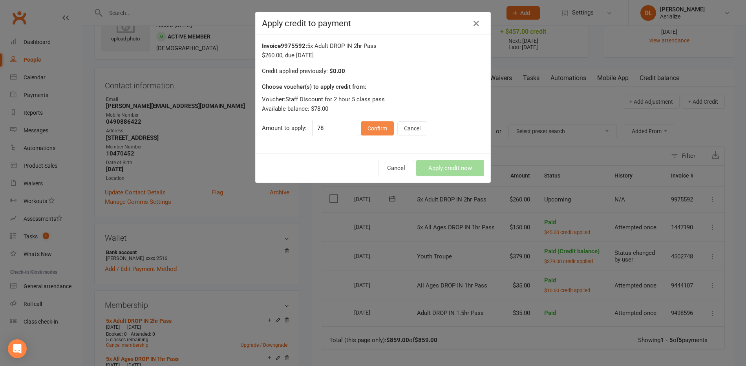
click at [381, 129] on button "Confirm" at bounding box center [377, 128] width 33 height 14
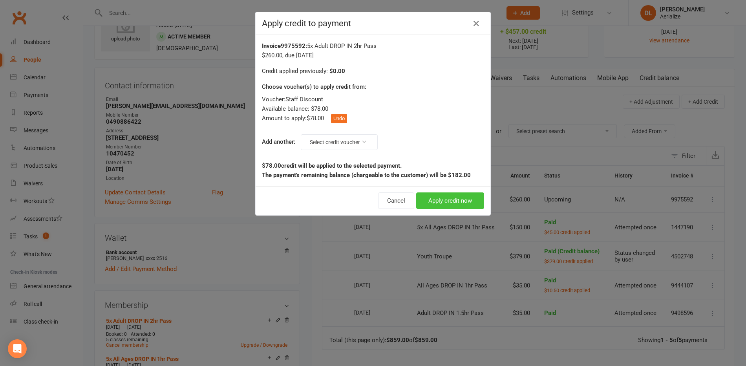
click at [462, 203] on button "Apply credit now" at bounding box center [450, 200] width 68 height 16
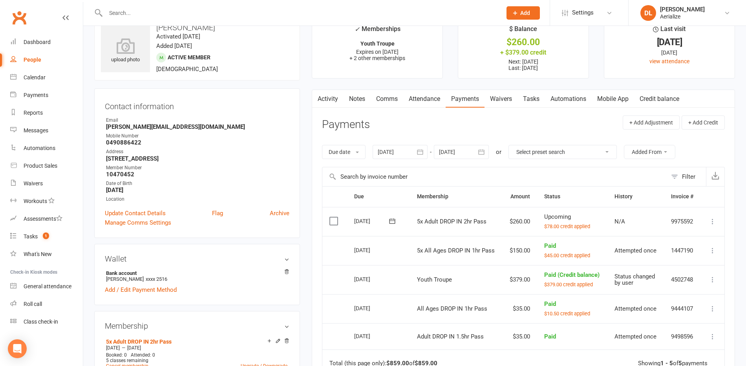
scroll to position [0, 0]
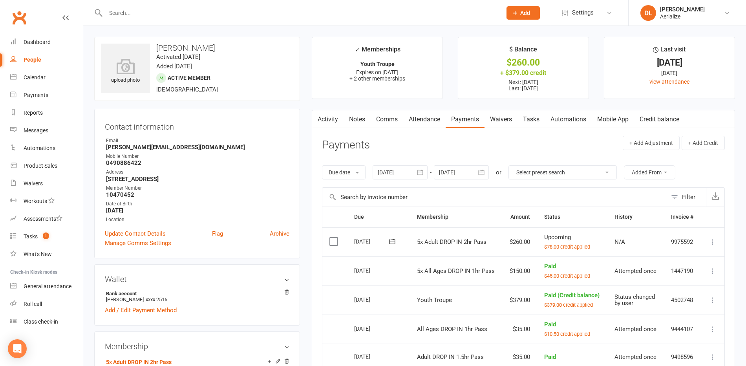
click at [130, 16] on input "text" at bounding box center [299, 12] width 393 height 11
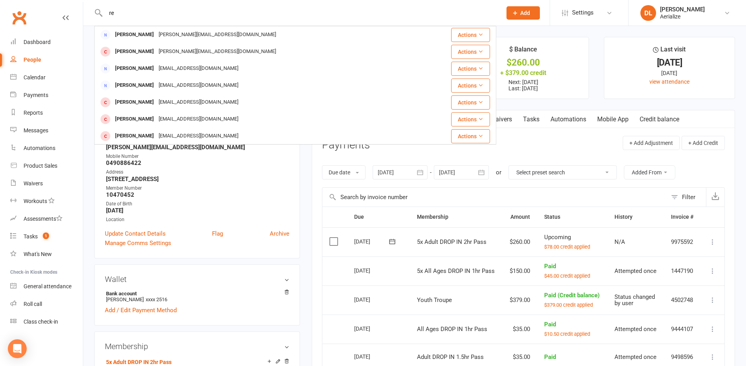
type input "r"
type input "norman"
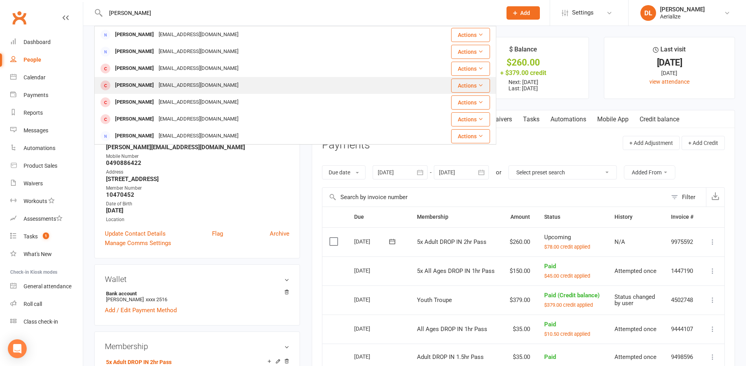
click at [143, 81] on div "Rachel Norman" at bounding box center [135, 85] width 44 height 11
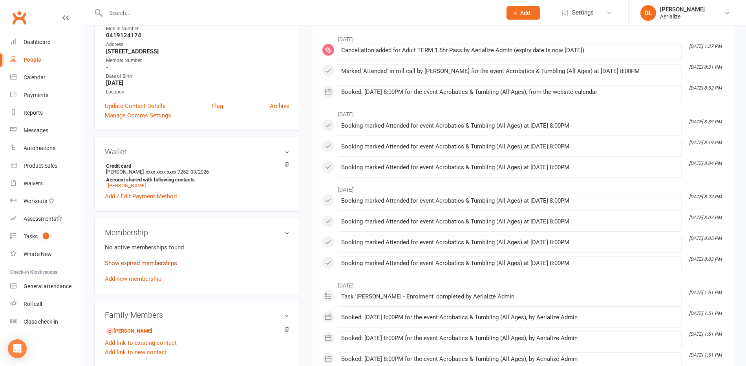
scroll to position [127, 0]
click at [132, 276] on link "Add new membership" at bounding box center [133, 277] width 57 height 7
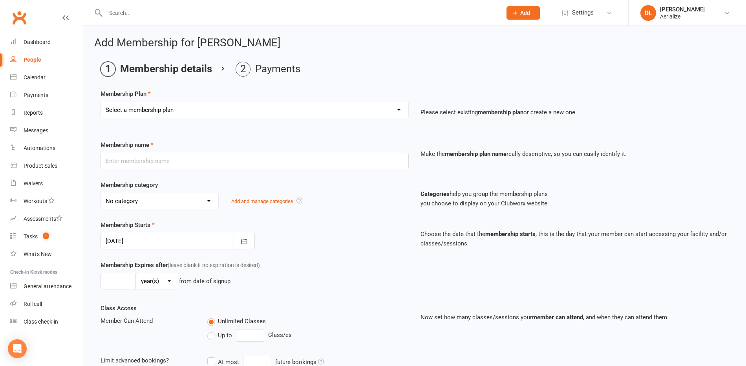
click at [195, 109] on select "Select a membership plan Create new Membership Plan Tiny Tots DROP IN Tiny Tots…" at bounding box center [255, 110] width 308 height 16
select select "9"
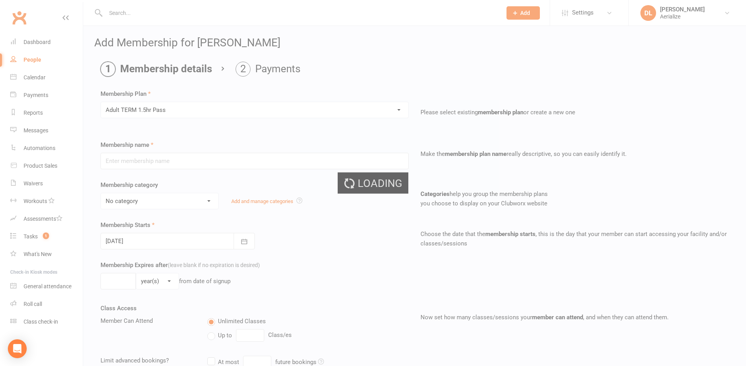
type input "Adult TERM 1.5hr Pass"
select select "10"
type input "12"
select select "1"
type input "1"
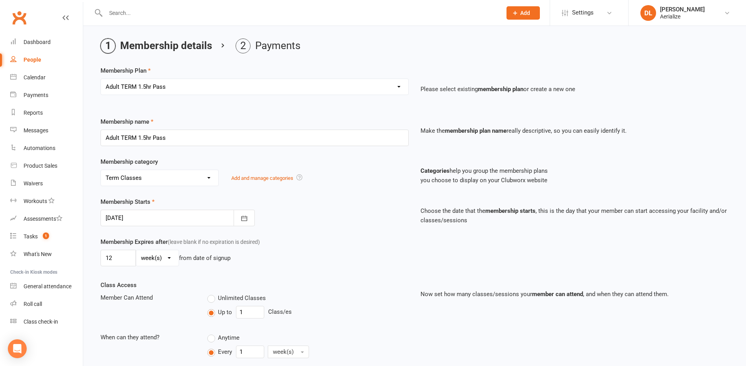
scroll to position [24, 0]
click at [245, 218] on icon "button" at bounding box center [244, 218] width 8 height 8
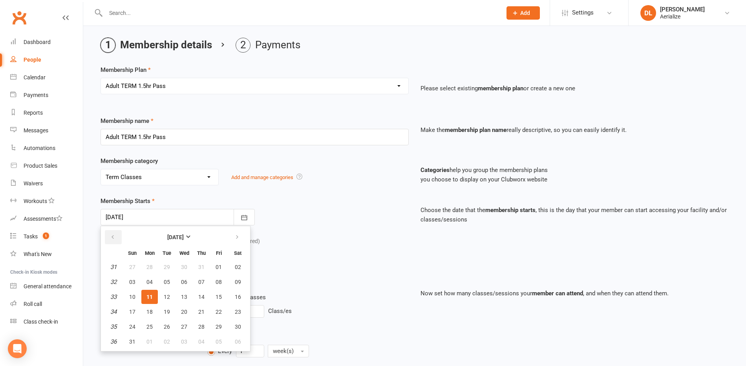
click at [115, 240] on icon "button" at bounding box center [112, 237] width 5 height 6
drag, startPoint x: 234, startPoint y: 235, endPoint x: 159, endPoint y: 274, distance: 84.0
click at [234, 236] on icon "button" at bounding box center [236, 237] width 5 height 6
click at [149, 310] on span "21" at bounding box center [150, 312] width 6 height 6
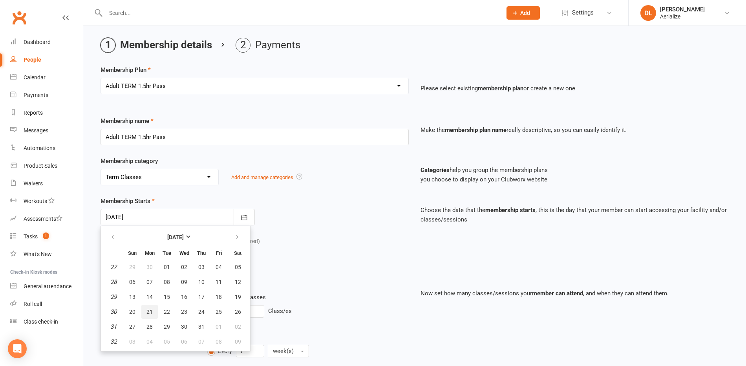
type input "21 Jul 2025"
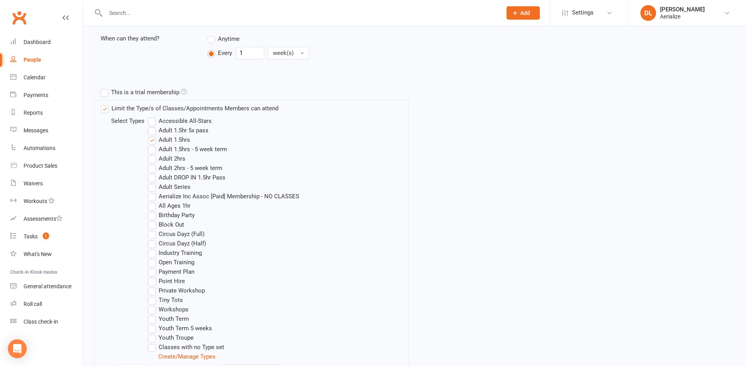
scroll to position [449, 0]
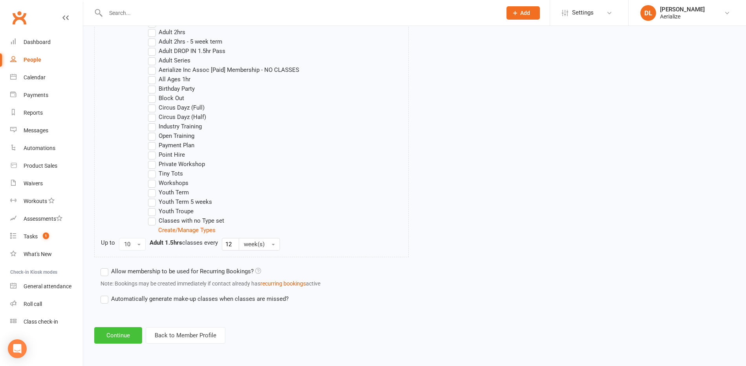
click at [114, 335] on button "Continue" at bounding box center [118, 335] width 48 height 16
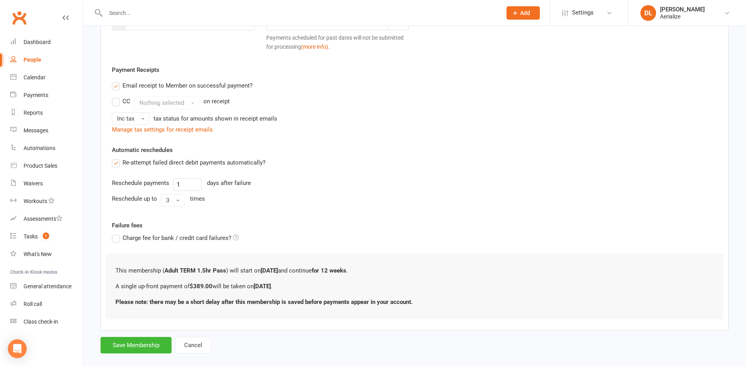
scroll to position [148, 0]
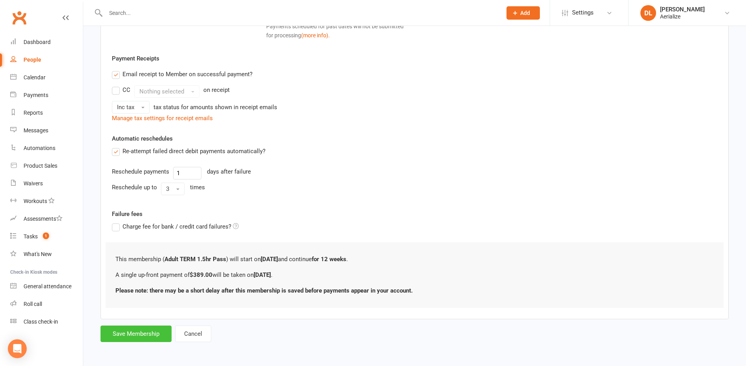
click at [141, 335] on button "Save Membership" at bounding box center [136, 334] width 71 height 16
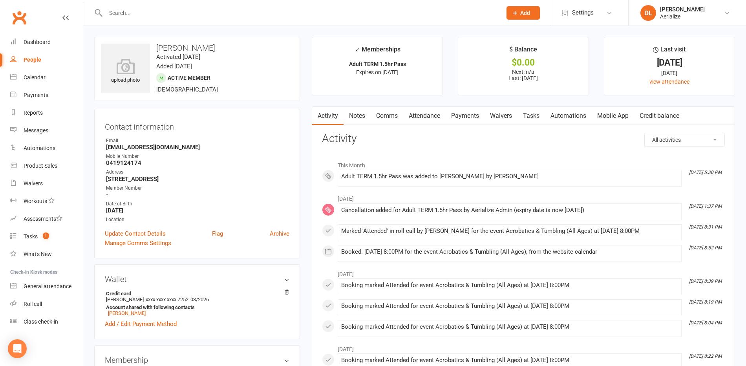
click at [474, 117] on link "Payments" at bounding box center [465, 116] width 39 height 18
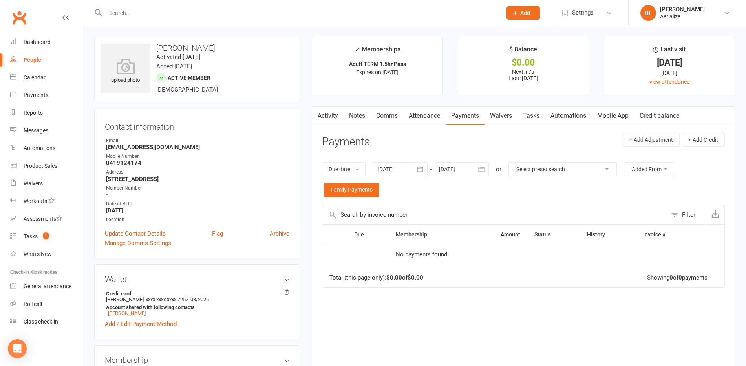
click at [425, 118] on link "Attendance" at bounding box center [424, 116] width 42 height 18
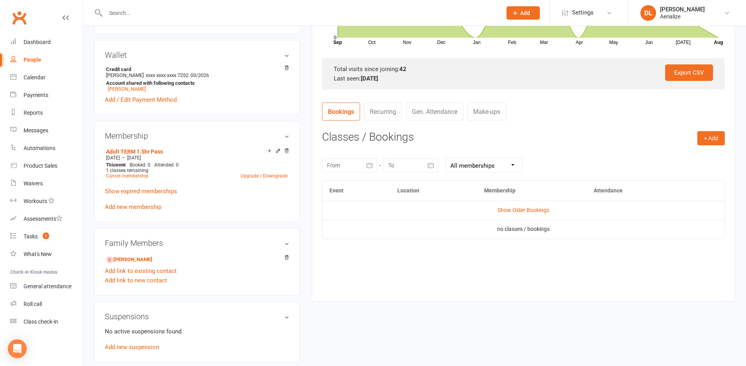
scroll to position [245, 0]
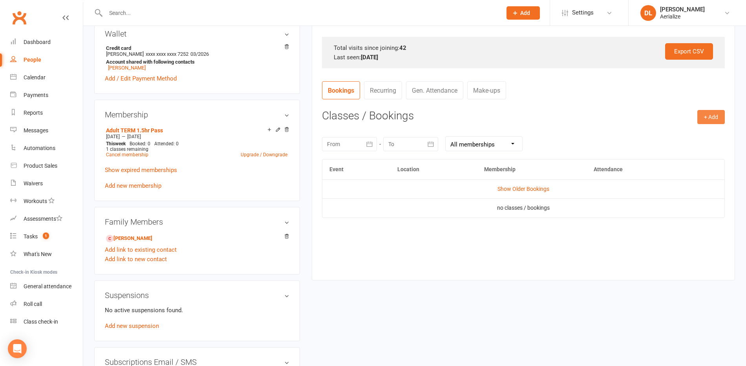
click at [712, 118] on button "+ Add" at bounding box center [711, 117] width 27 height 14
click at [671, 138] on link "Book Event" at bounding box center [686, 135] width 78 height 16
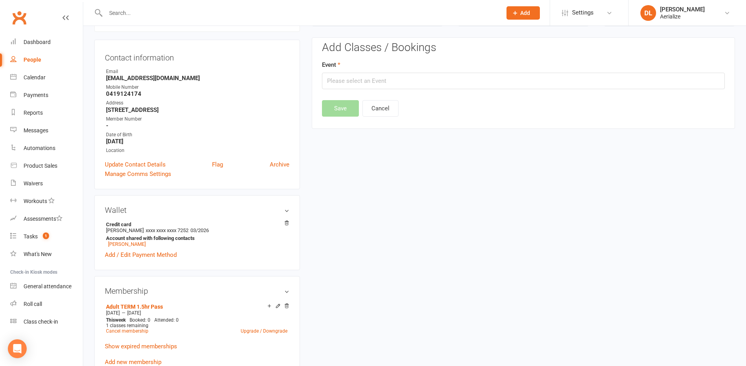
scroll to position [67, 0]
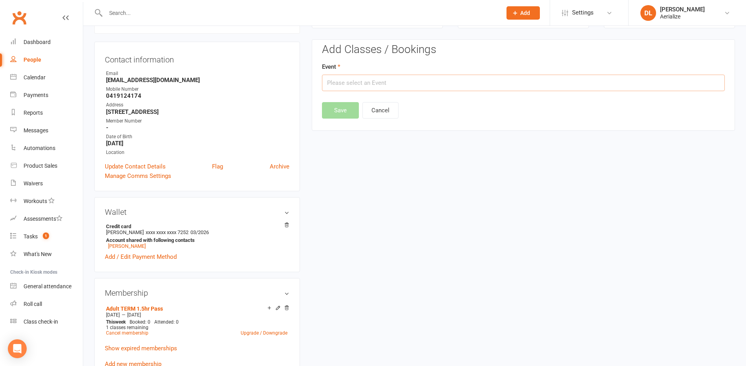
click at [375, 82] on input "text" at bounding box center [523, 83] width 403 height 16
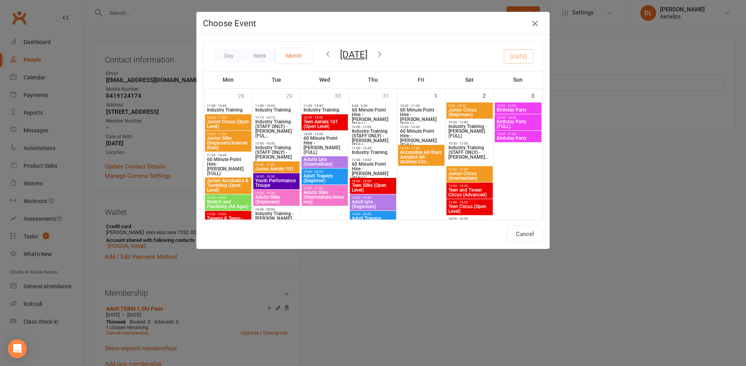
click at [325, 53] on icon "button" at bounding box center [328, 53] width 9 height 9
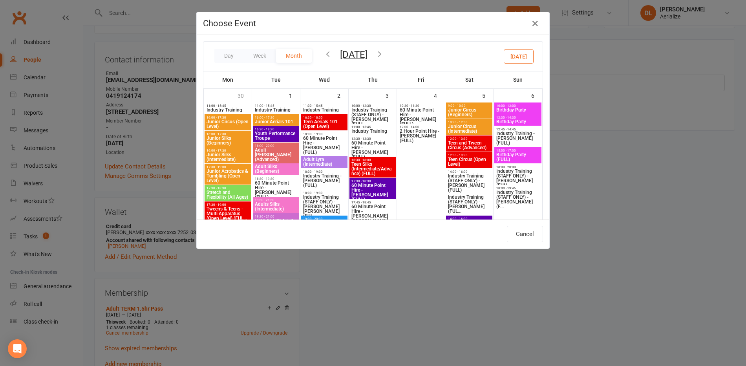
click at [329, 56] on icon "button" at bounding box center [328, 53] width 9 height 9
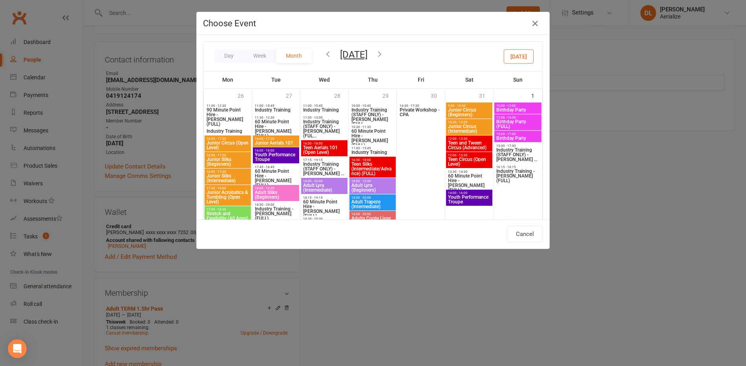
click at [384, 52] on icon "button" at bounding box center [379, 53] width 9 height 9
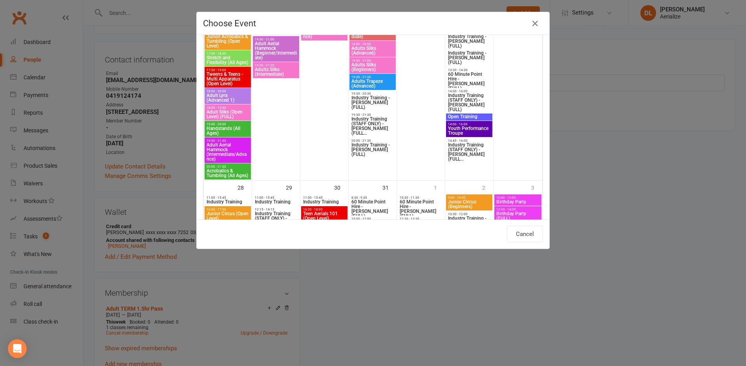
scroll to position [928, 0]
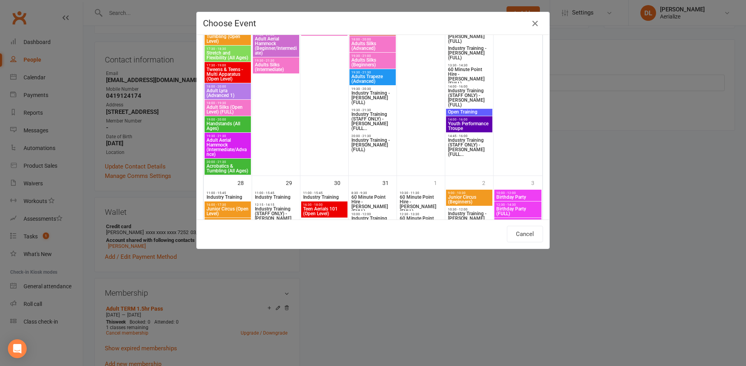
click at [226, 167] on span "Acrobatics & Tumbling (All Ages)" at bounding box center [227, 168] width 43 height 9
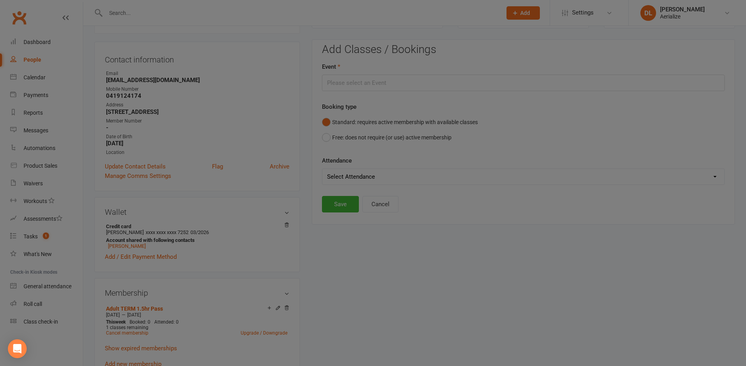
type input "Acrobatics & Tumbling (All Ages) - Jul 21, 2025 8:00:00 PM"
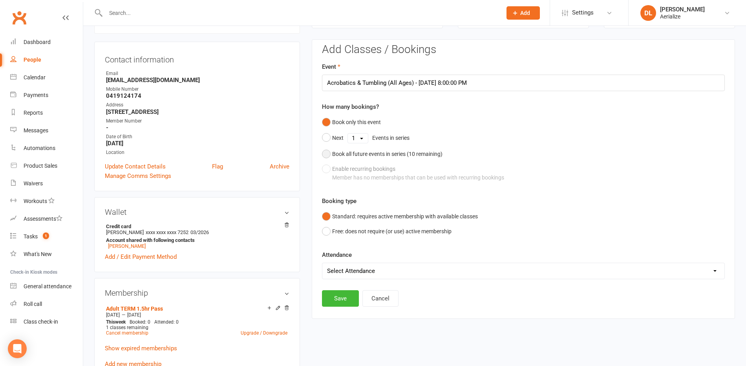
click at [342, 155] on div "Book all future events in series ( 10 remaining)" at bounding box center [387, 154] width 110 height 9
click at [339, 256] on button "Save" at bounding box center [340, 258] width 37 height 16
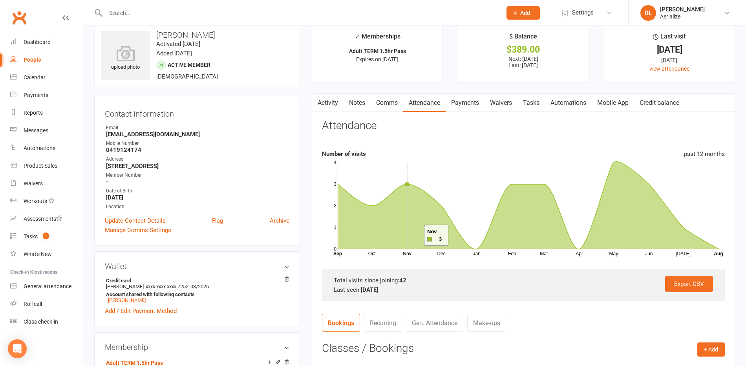
scroll to position [0, 0]
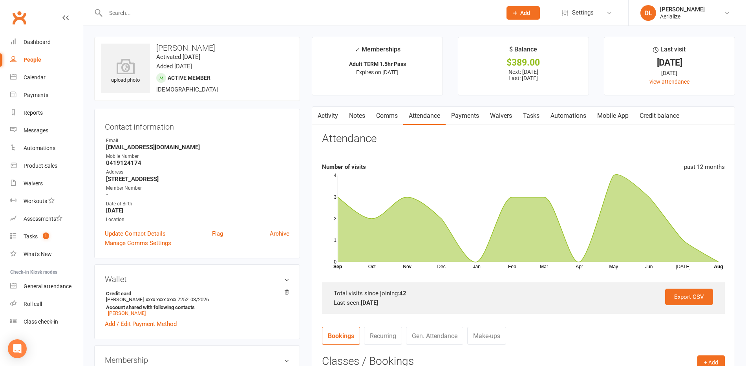
click at [462, 117] on link "Payments" at bounding box center [465, 116] width 39 height 18
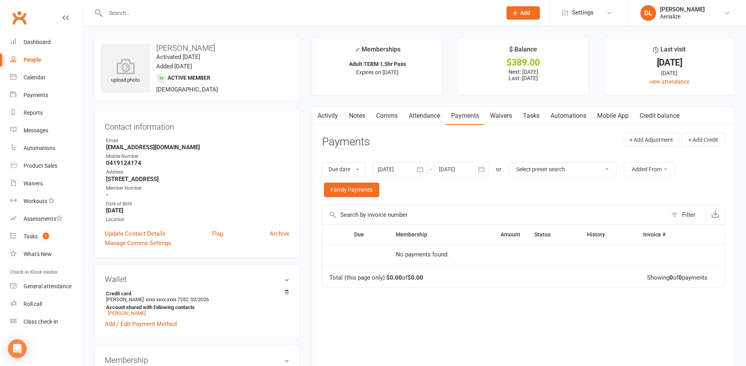
scroll to position [0, 0]
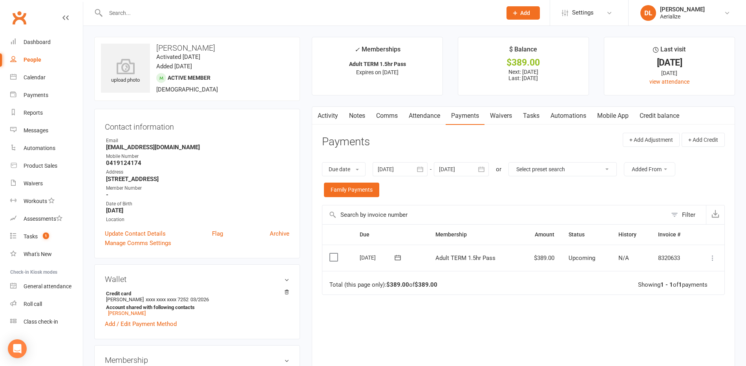
click at [714, 258] on icon at bounding box center [713, 258] width 8 height 8
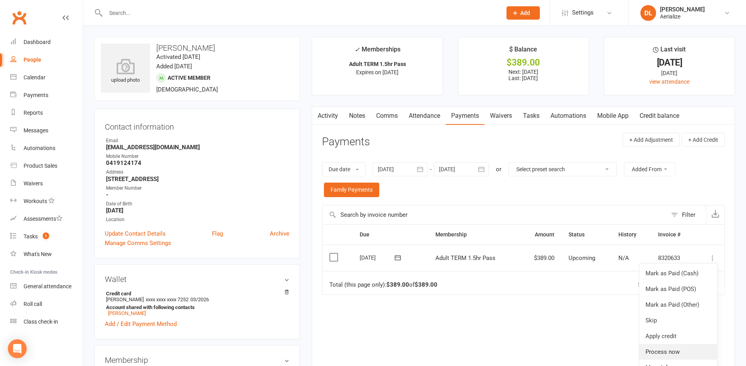
click at [659, 350] on link "Process now" at bounding box center [678, 352] width 78 height 16
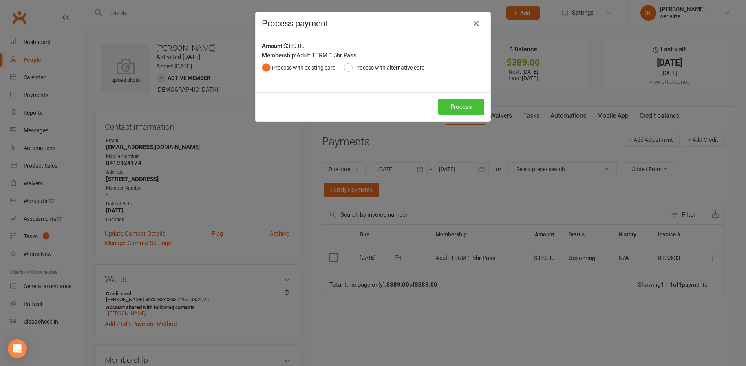
click at [465, 106] on button "Process" at bounding box center [461, 107] width 46 height 16
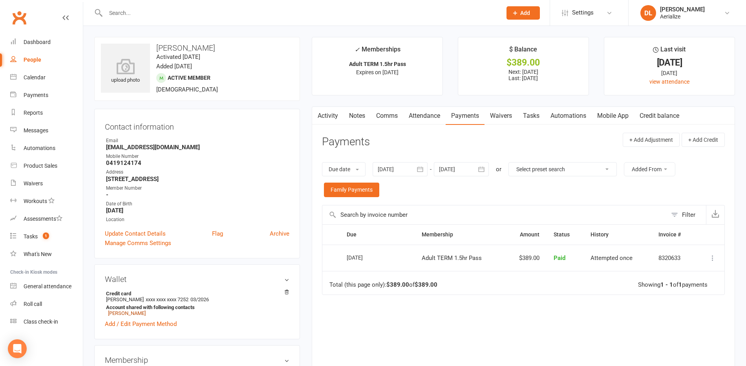
drag, startPoint x: 140, startPoint y: 313, endPoint x: 135, endPoint y: 313, distance: 5.1
click at [140, 313] on link "[PERSON_NAME]" at bounding box center [127, 313] width 38 height 6
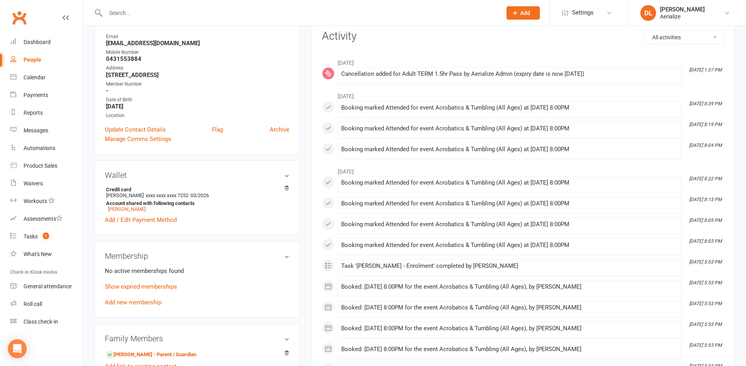
scroll to position [105, 0]
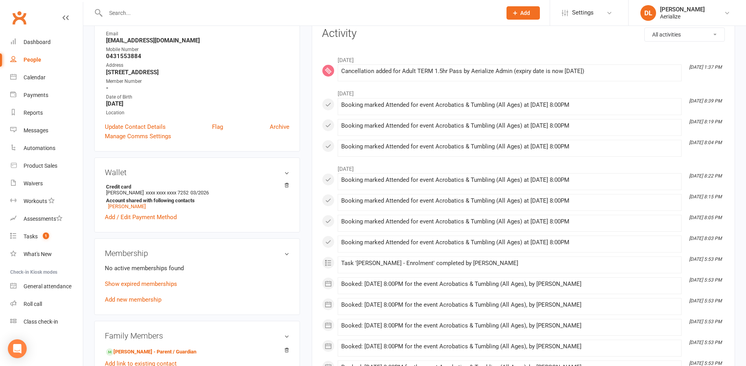
click at [141, 298] on link "Add new membership" at bounding box center [133, 299] width 57 height 7
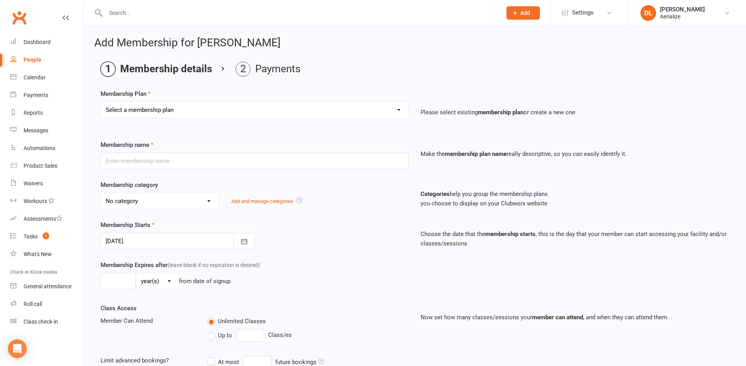
click at [186, 111] on select "Select a membership plan Create new Membership Plan Tiny Tots DROP IN Tiny Tots…" at bounding box center [255, 110] width 308 height 16
select select "8"
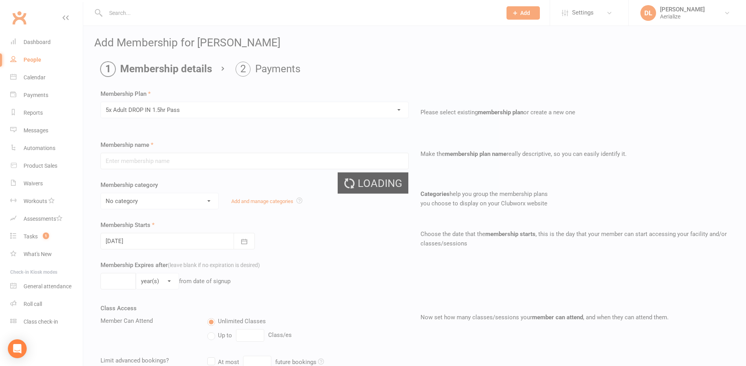
type input "5x Adult DROP IN 1.5hr Pass"
select select "4"
type input "3"
select select "2"
type input "5"
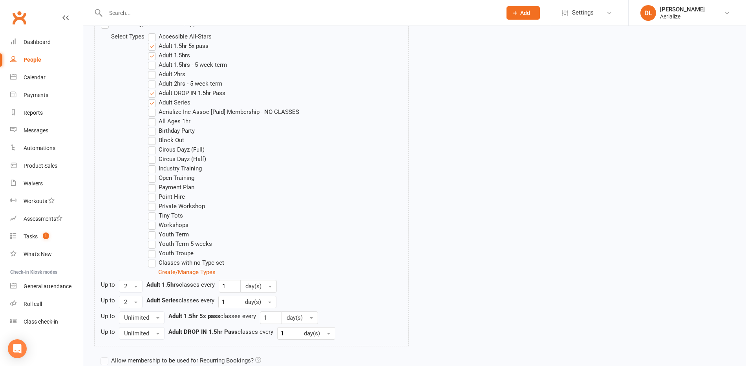
scroll to position [475, 0]
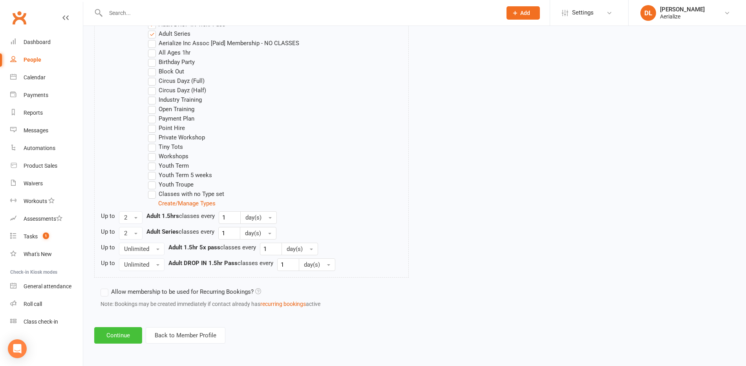
click at [113, 337] on button "Continue" at bounding box center [118, 335] width 48 height 16
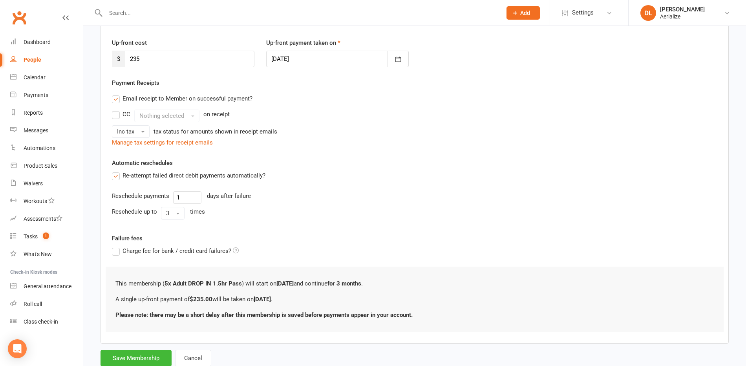
scroll to position [125, 0]
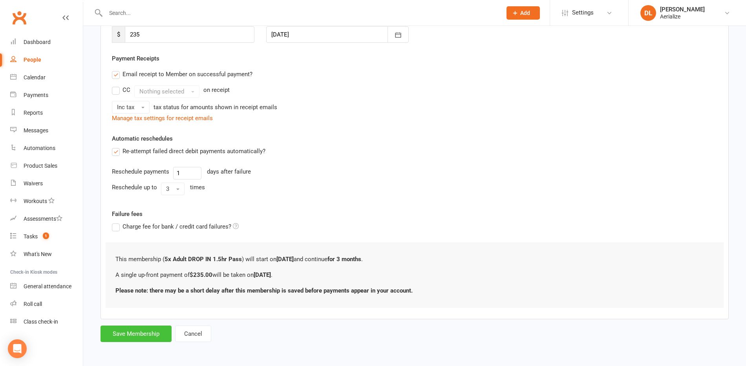
click at [140, 331] on button "Save Membership" at bounding box center [136, 334] width 71 height 16
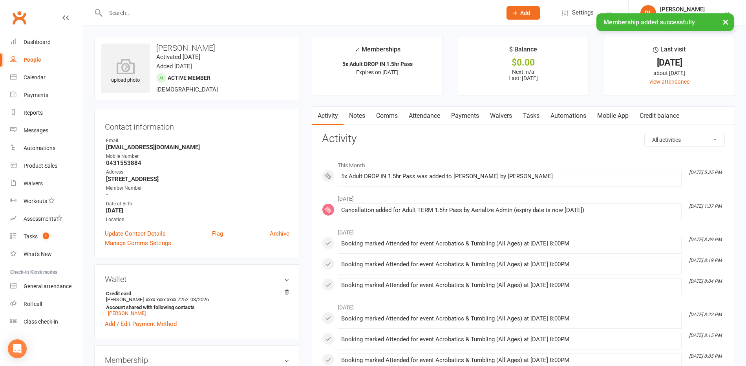
drag, startPoint x: 462, startPoint y: 119, endPoint x: 473, endPoint y: 122, distance: 11.1
click at [462, 119] on link "Payments" at bounding box center [465, 116] width 39 height 18
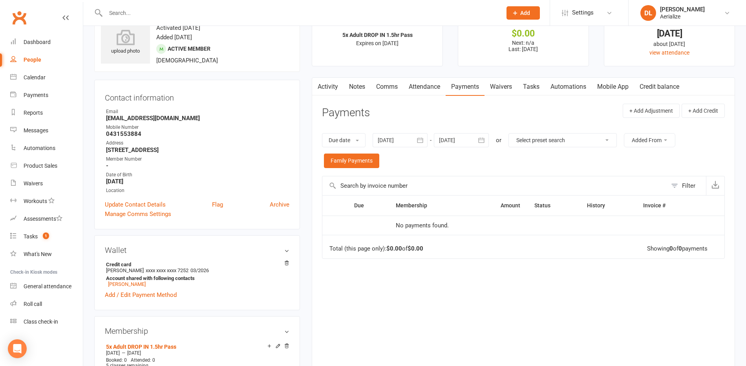
scroll to position [26, 0]
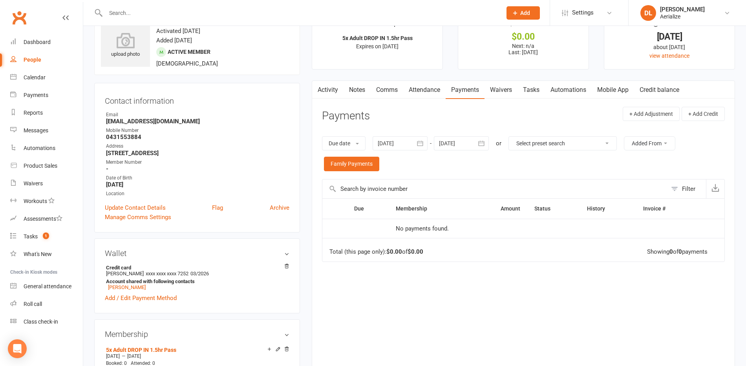
click at [471, 92] on link "Payments" at bounding box center [465, 90] width 39 height 18
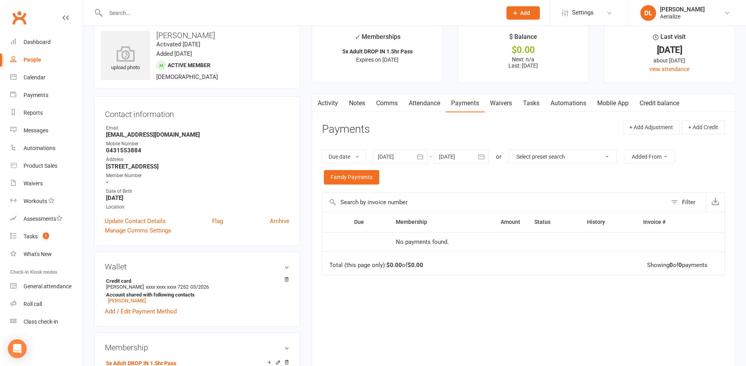
scroll to position [21, 0]
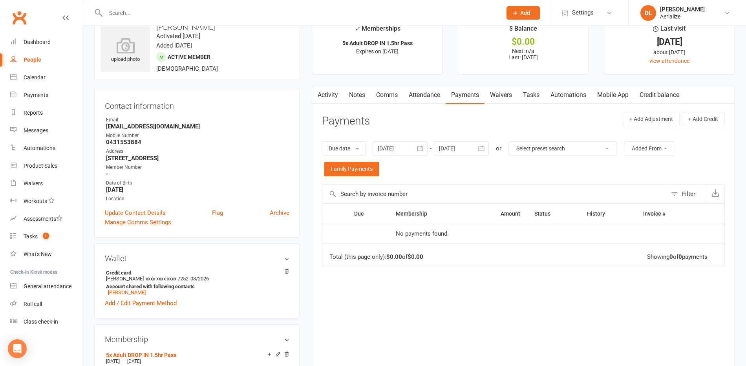
click at [419, 97] on link "Attendance" at bounding box center [424, 95] width 42 height 18
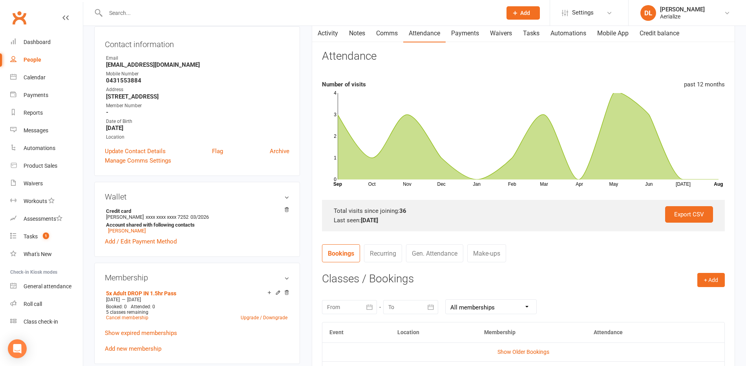
scroll to position [83, 0]
click at [708, 283] on button "+ Add" at bounding box center [711, 280] width 27 height 14
click at [674, 298] on link "Book Event" at bounding box center [686, 297] width 78 height 16
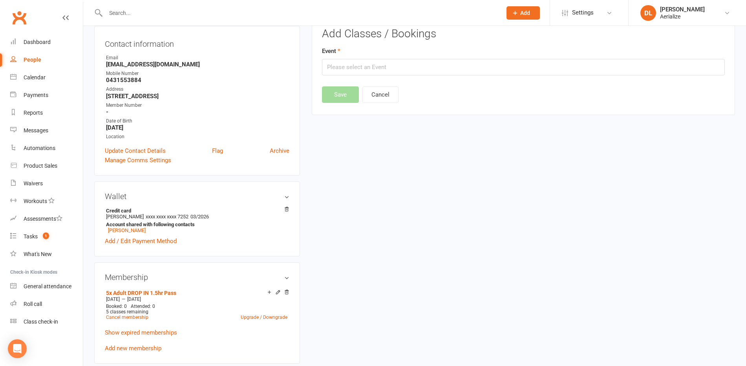
scroll to position [67, 0]
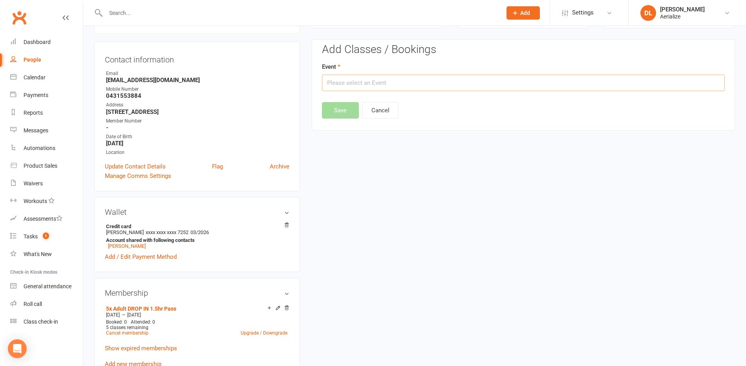
click at [353, 84] on input "text" at bounding box center [523, 83] width 403 height 16
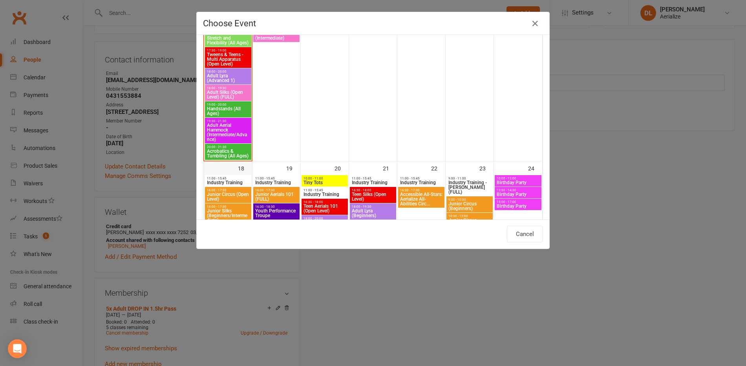
scroll to position [774, 0]
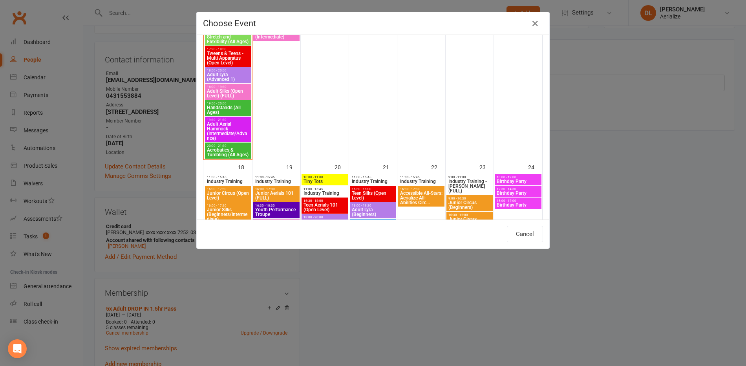
click at [230, 150] on span "Acrobatics & Tumbling (All Ages)" at bounding box center [228, 152] width 43 height 9
type input "Acrobatics & Tumbling (All Ages) - Aug 11, 2025 8:00:00 PM"
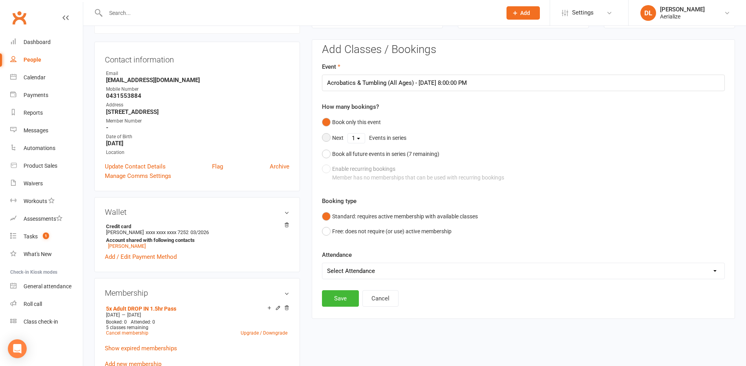
click at [360, 139] on select "1 2 3 4 5 6 7" at bounding box center [356, 138] width 17 height 9
select select "5"
click at [338, 255] on button "Save" at bounding box center [340, 258] width 37 height 16
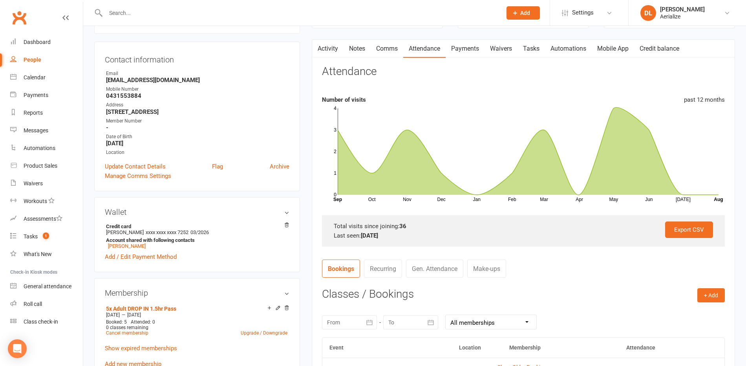
click at [462, 49] on link "Payments" at bounding box center [465, 49] width 39 height 18
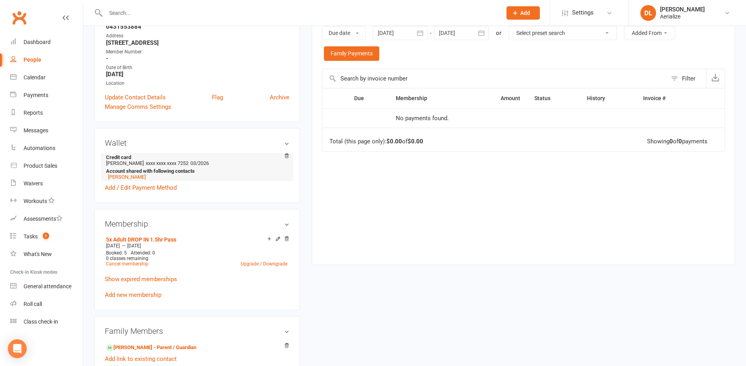
scroll to position [127, 0]
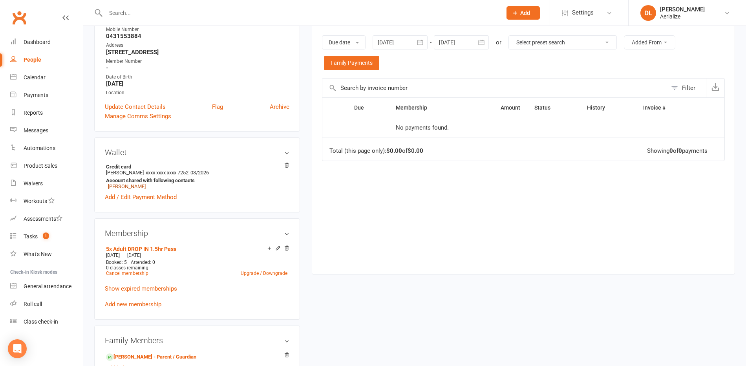
drag, startPoint x: 124, startPoint y: 185, endPoint x: 132, endPoint y: 188, distance: 8.7
click at [124, 186] on link "Rachel Norman" at bounding box center [127, 186] width 38 height 6
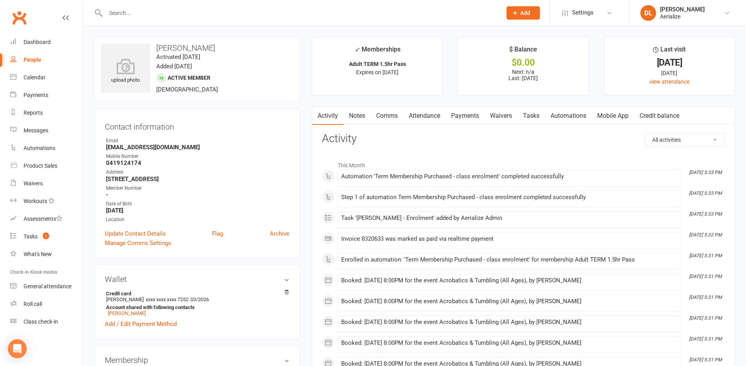
click at [474, 117] on link "Payments" at bounding box center [465, 116] width 39 height 18
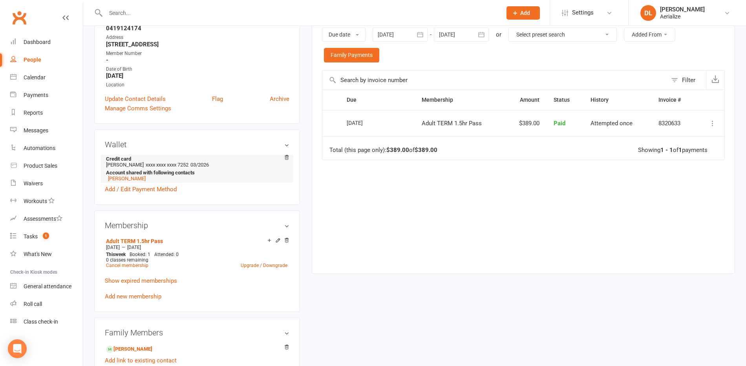
scroll to position [121, 0]
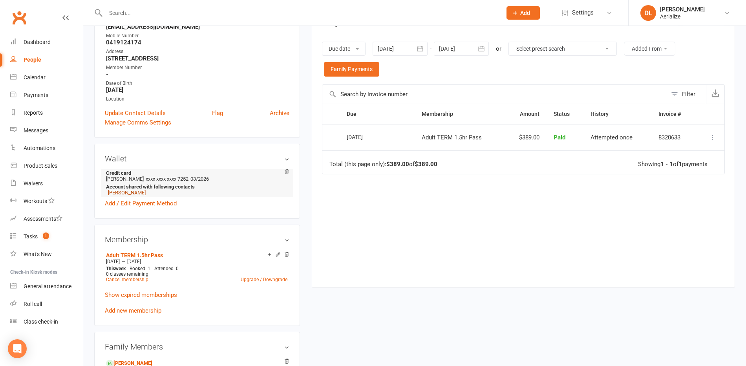
click at [130, 193] on link "Rebekah Norman" at bounding box center [127, 193] width 38 height 6
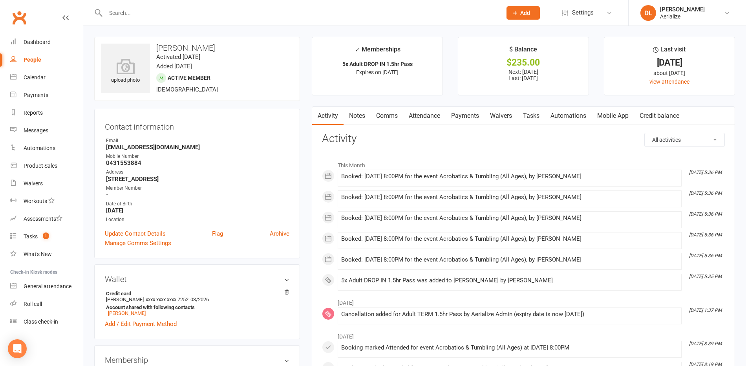
click at [459, 117] on link "Payments" at bounding box center [465, 116] width 39 height 18
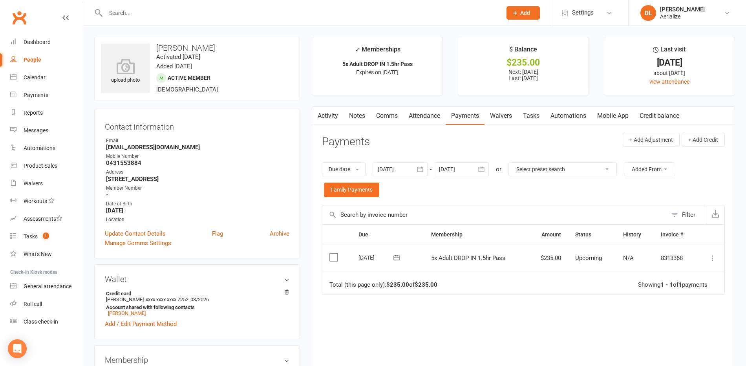
click at [713, 258] on icon at bounding box center [713, 258] width 8 height 8
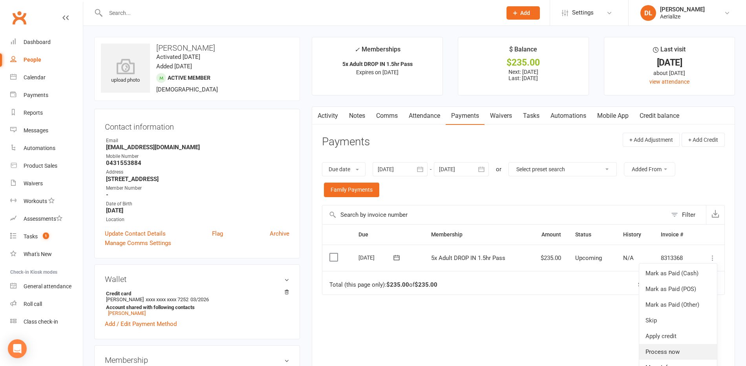
click at [680, 352] on link "Process now" at bounding box center [678, 352] width 78 height 16
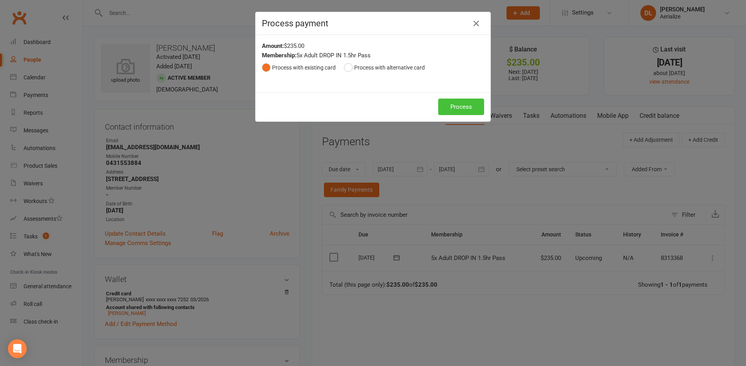
click at [457, 106] on button "Process" at bounding box center [461, 107] width 46 height 16
